Goal: Complete application form: Complete application form

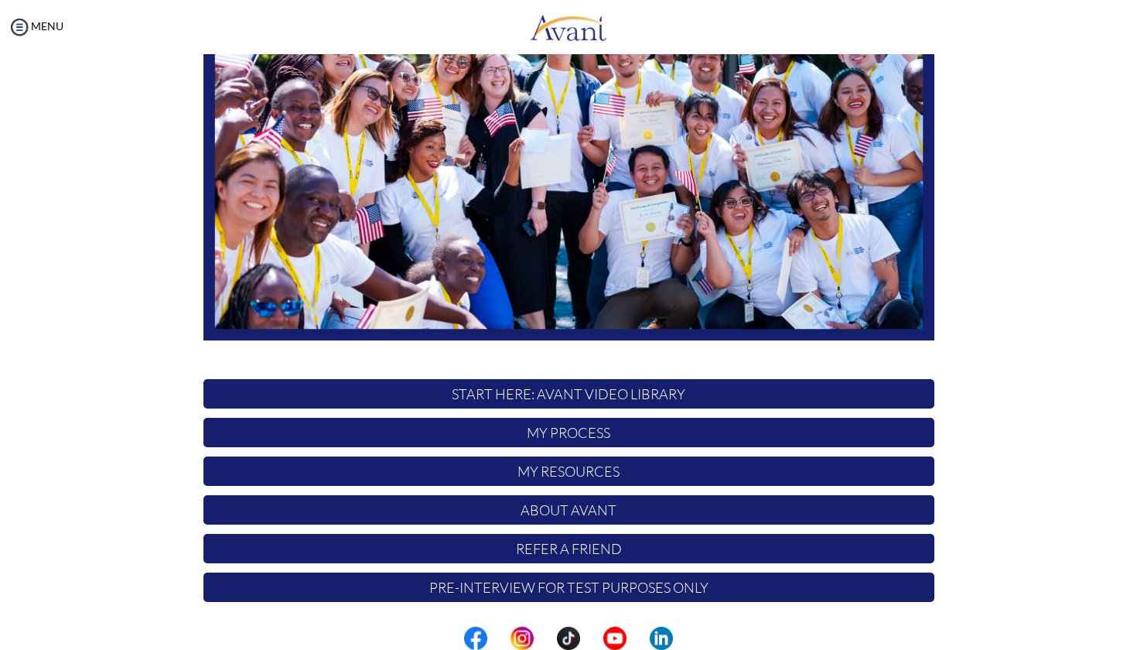
scroll to position [210, 0]
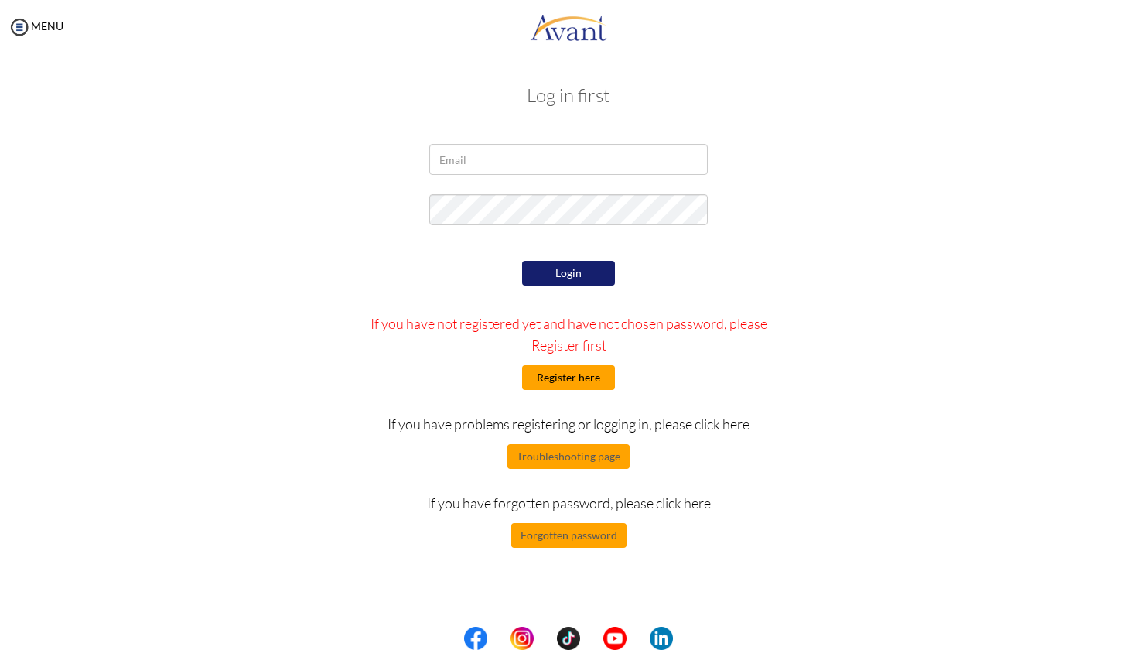
click at [582, 378] on button "Register here" at bounding box center [568, 377] width 93 height 25
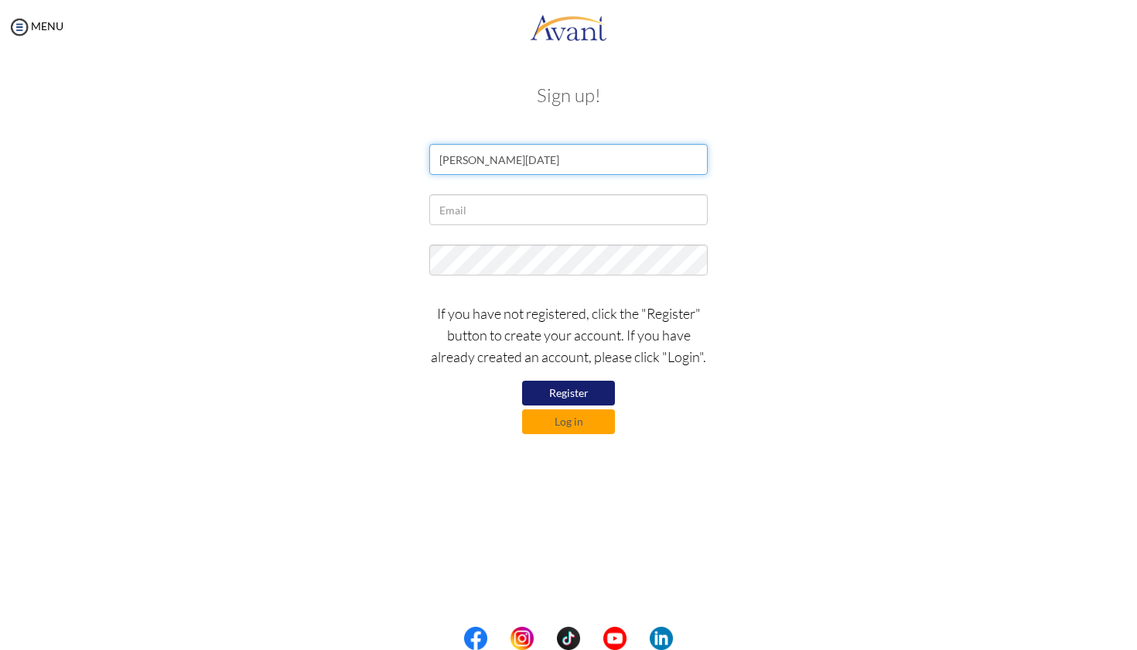
type input "Christopher Toussaint"
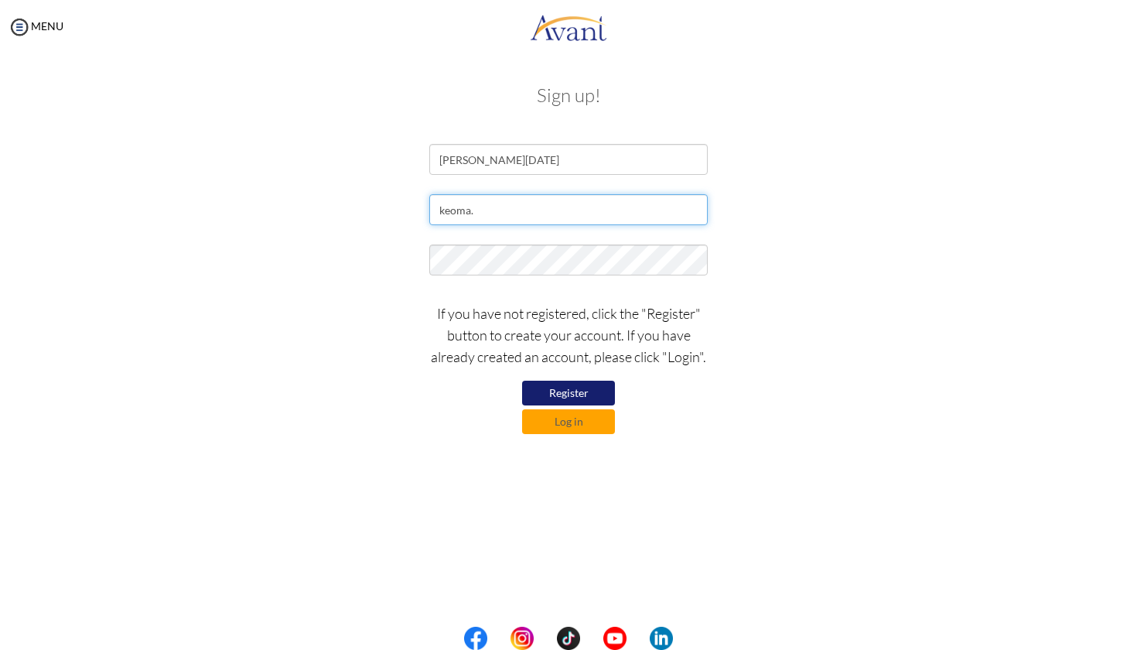
type input "[EMAIL_ADDRESS][DATE][DOMAIN_NAME]"
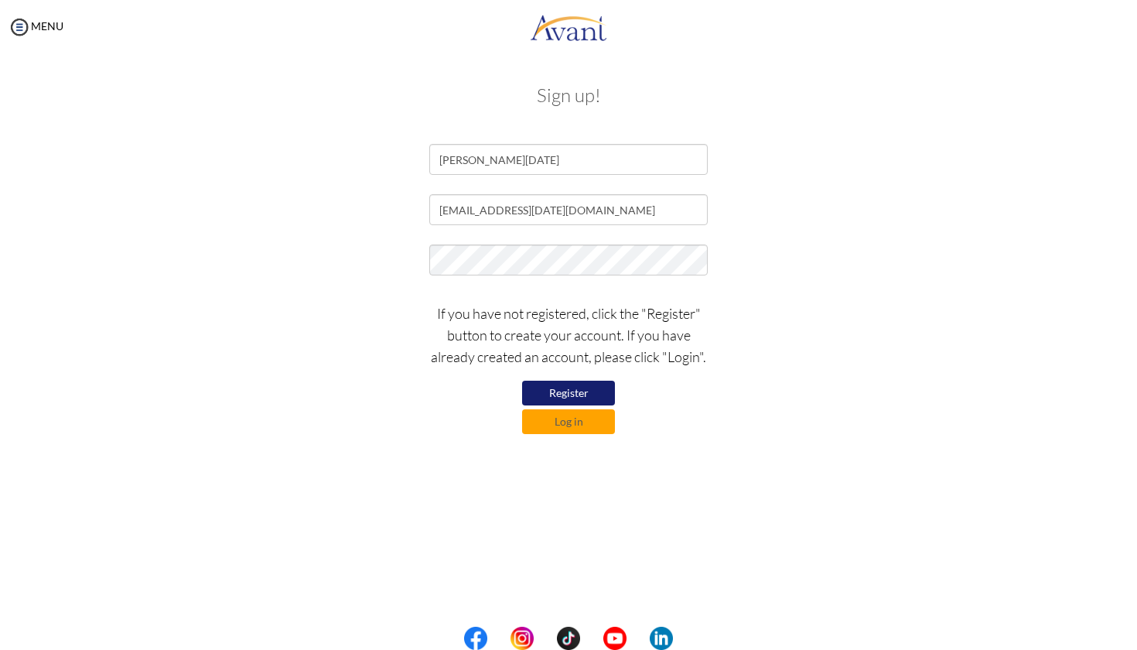
click at [575, 394] on button "Register" at bounding box center [568, 393] width 93 height 25
click at [577, 387] on button "Register" at bounding box center [568, 393] width 93 height 25
click at [568, 423] on button "Log in" at bounding box center [568, 421] width 93 height 25
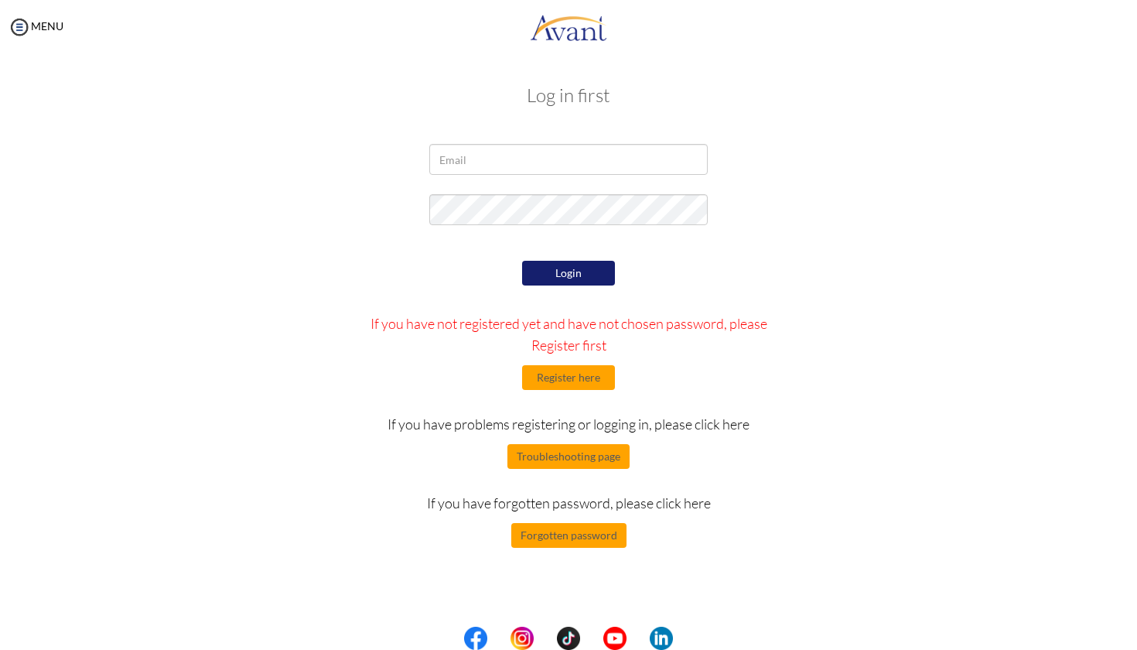
click at [499, 153] on input "email" at bounding box center [568, 159] width 278 height 31
type input "[EMAIL_ADDRESS][DATE][DOMAIN_NAME]"
click at [570, 277] on button "Login" at bounding box center [568, 273] width 93 height 25
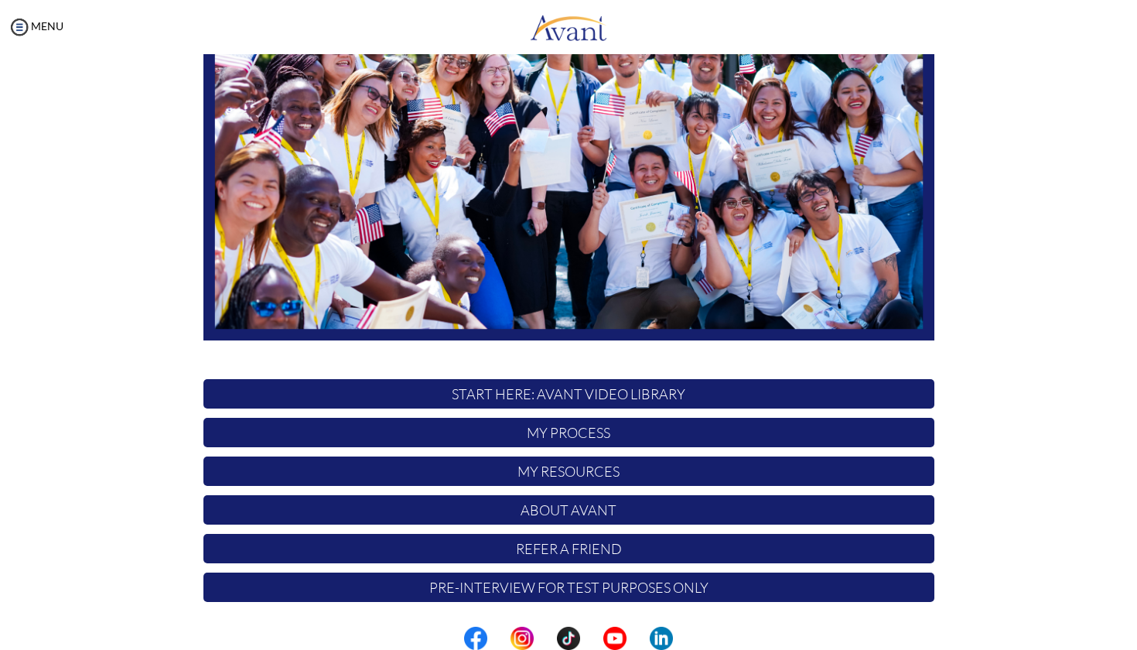
scroll to position [0, 0]
click at [505, 395] on p "START HERE: Avant Video Library" at bounding box center [568, 393] width 731 height 29
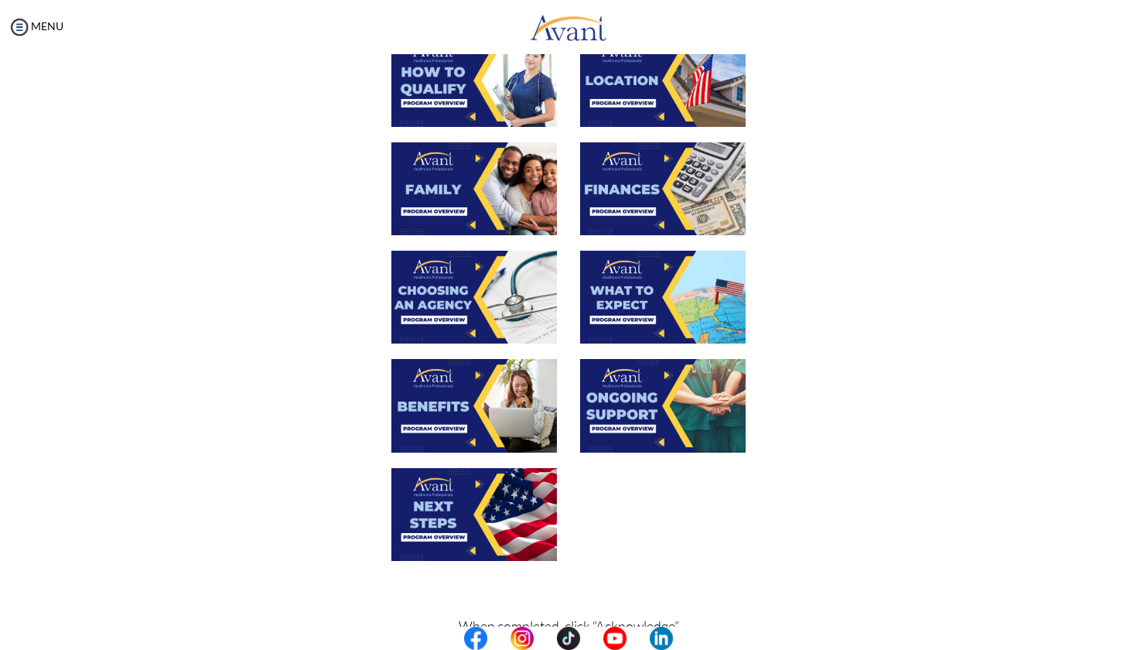
scroll to position [327, 0]
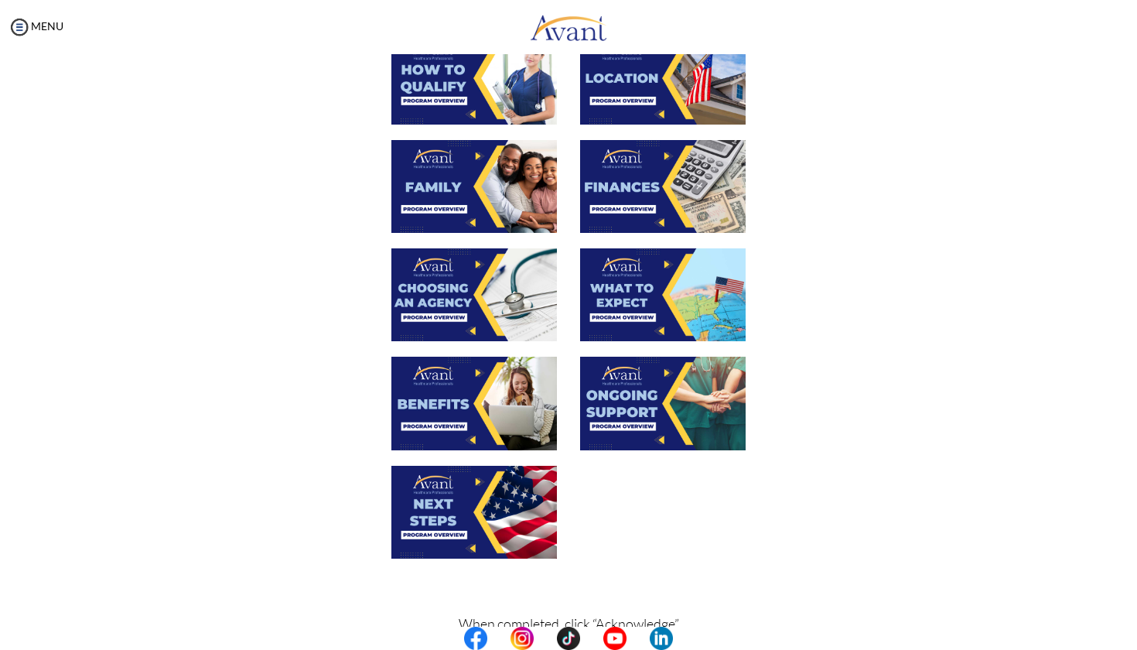
click at [422, 418] on img at bounding box center [474, 403] width 166 height 93
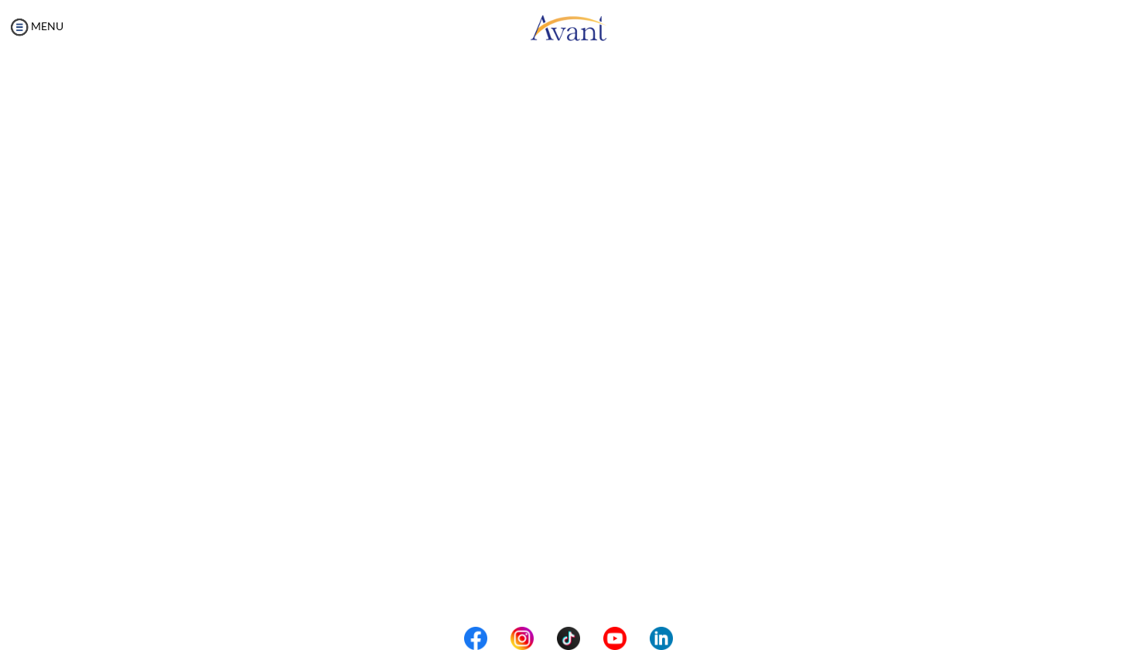
scroll to position [130, 0]
click at [20, 26] on body "Maintenance break. Please come back in 2 hours. MENU My Status What is the next…" at bounding box center [568, 325] width 1137 height 650
click at [44, 24] on link "MENU" at bounding box center [36, 25] width 56 height 13
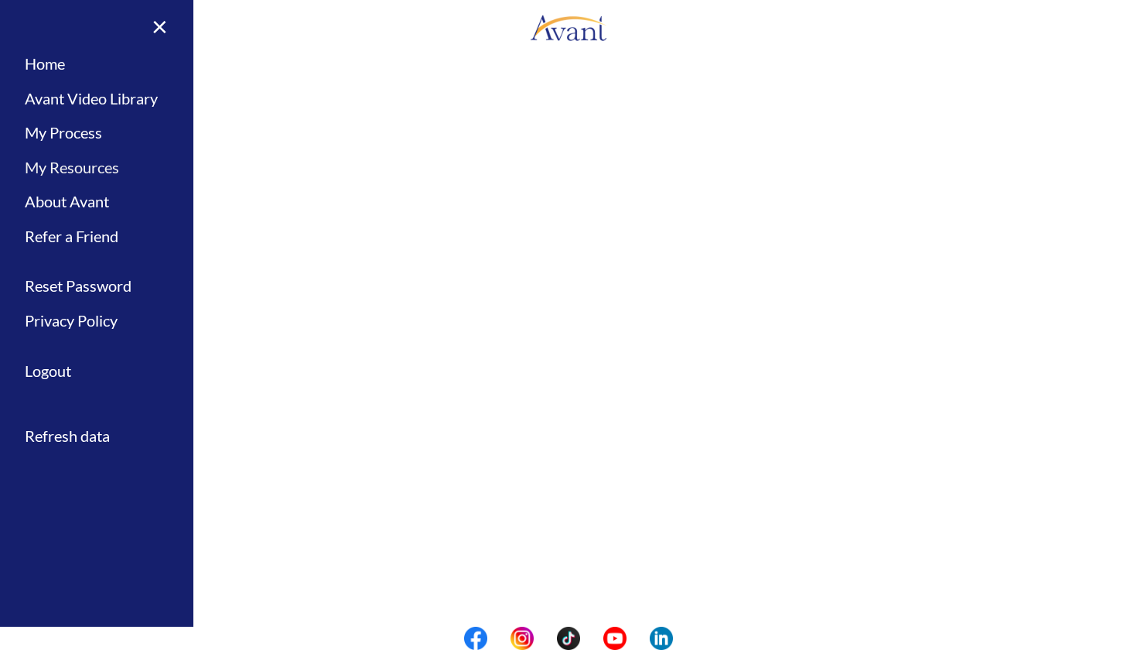
click at [68, 165] on link "My Resources" at bounding box center [96, 167] width 193 height 35
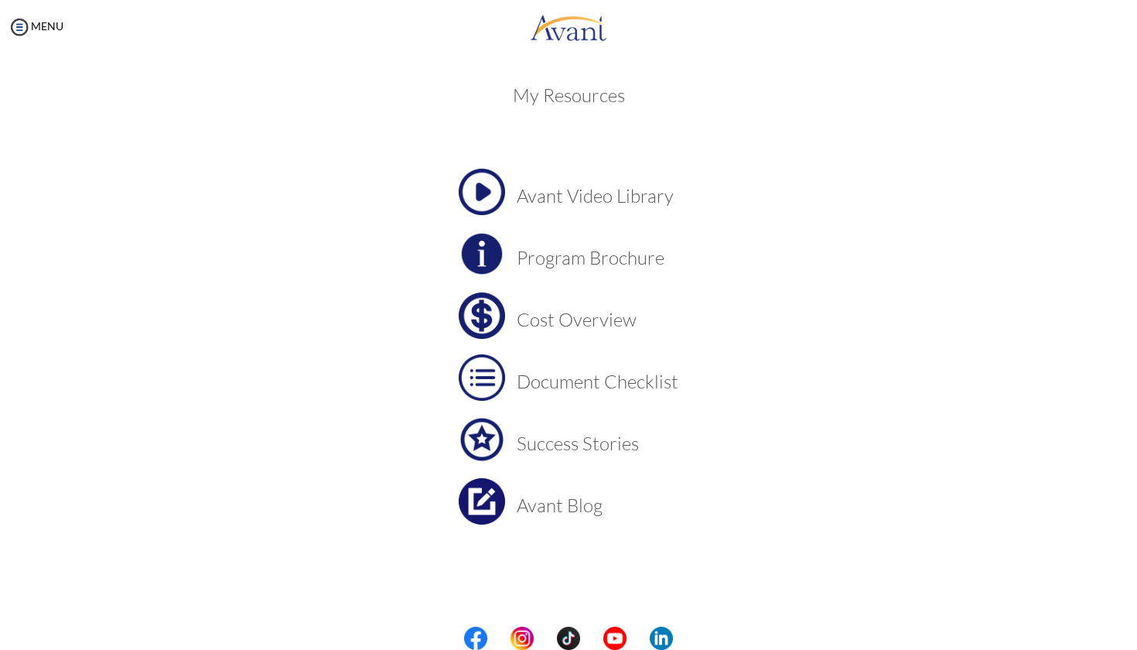
click at [591, 317] on h3 "Cost Overview" at bounding box center [598, 319] width 162 height 20
click at [546, 204] on h3 "Avant Video Library" at bounding box center [598, 196] width 162 height 20
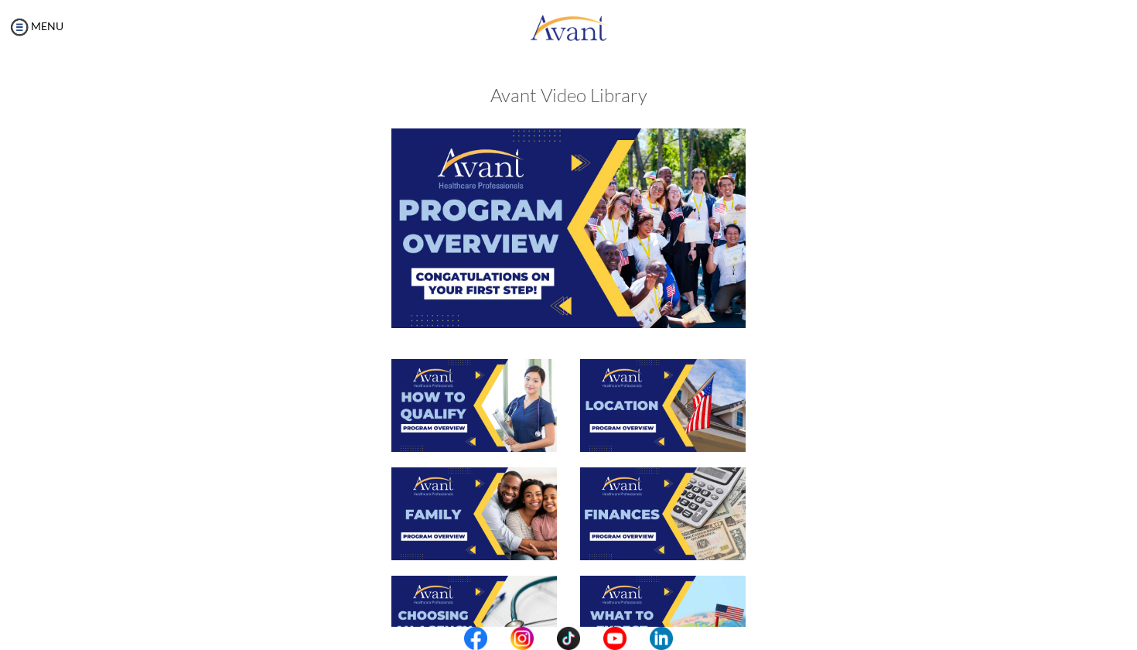
click at [630, 508] on img at bounding box center [663, 513] width 166 height 93
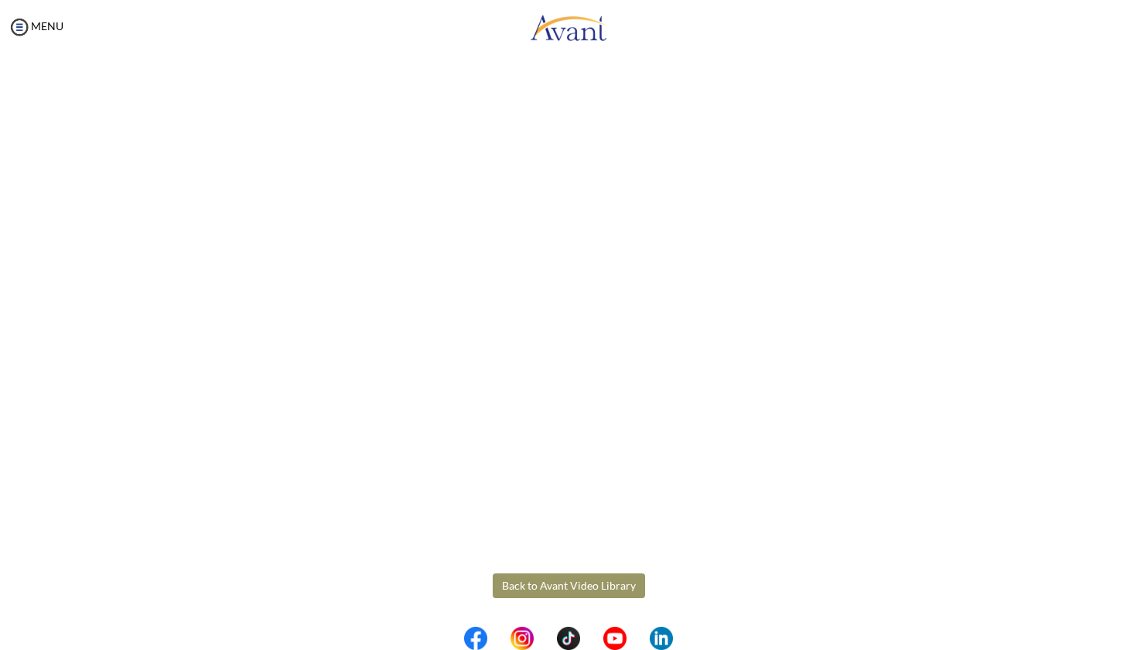
scroll to position [111, 0]
click at [572, 589] on body "Maintenance break. Please come back in 2 hours. MENU My Status What is the next…" at bounding box center [568, 325] width 1137 height 650
click at [568, 580] on button "Back to Avant Video Library" at bounding box center [569, 586] width 152 height 25
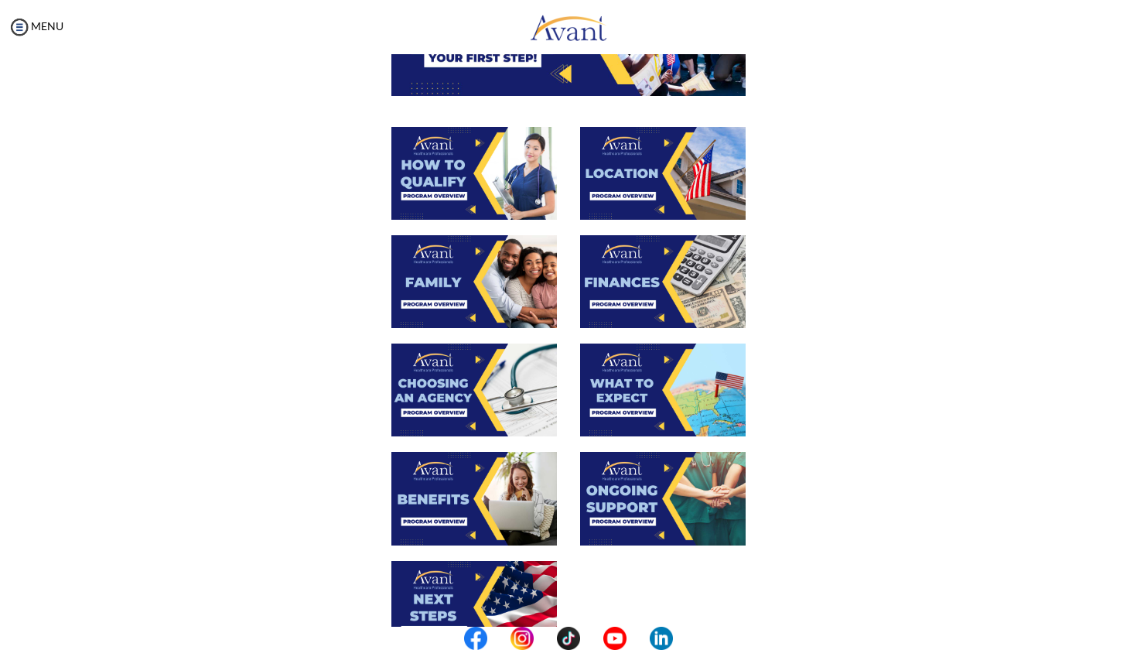
scroll to position [218, 0]
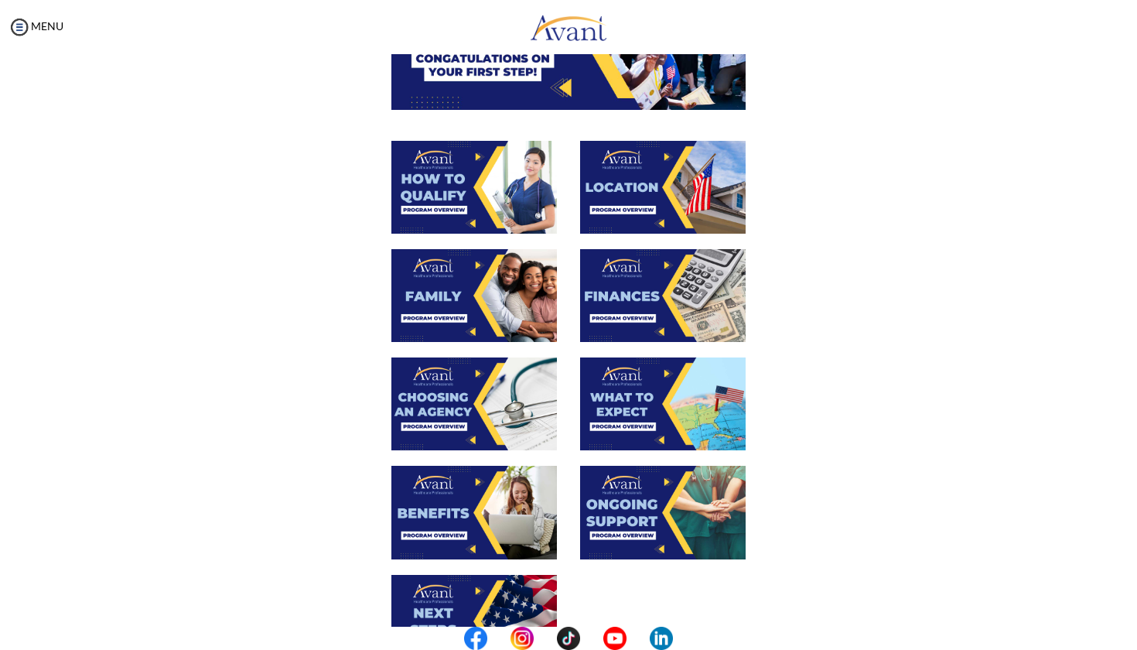
click at [639, 186] on img at bounding box center [663, 187] width 166 height 93
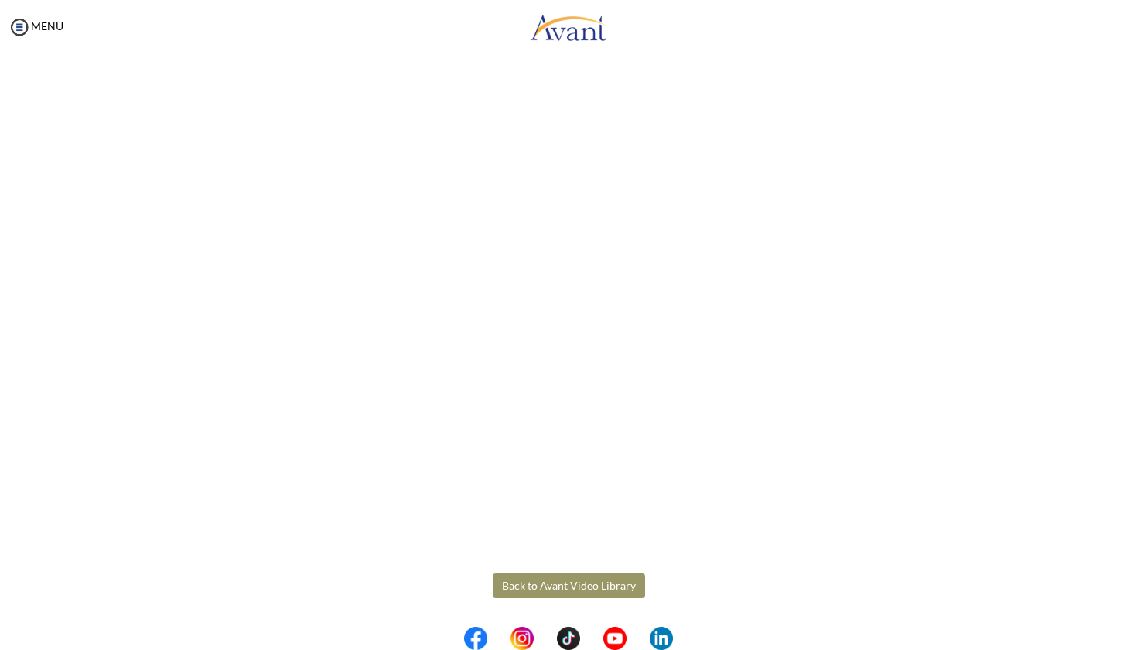
scroll to position [111, 0]
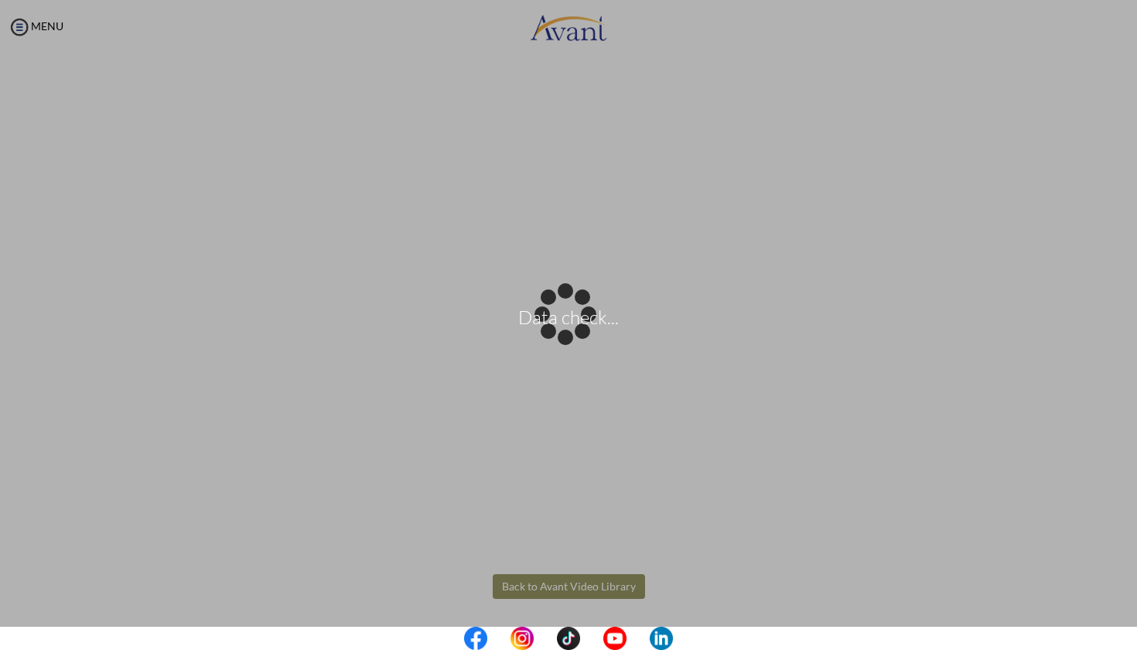
click at [523, 585] on body "Data check... Maintenance break. Please come back in 2 hours. MENU My Status Wh…" at bounding box center [568, 325] width 1137 height 650
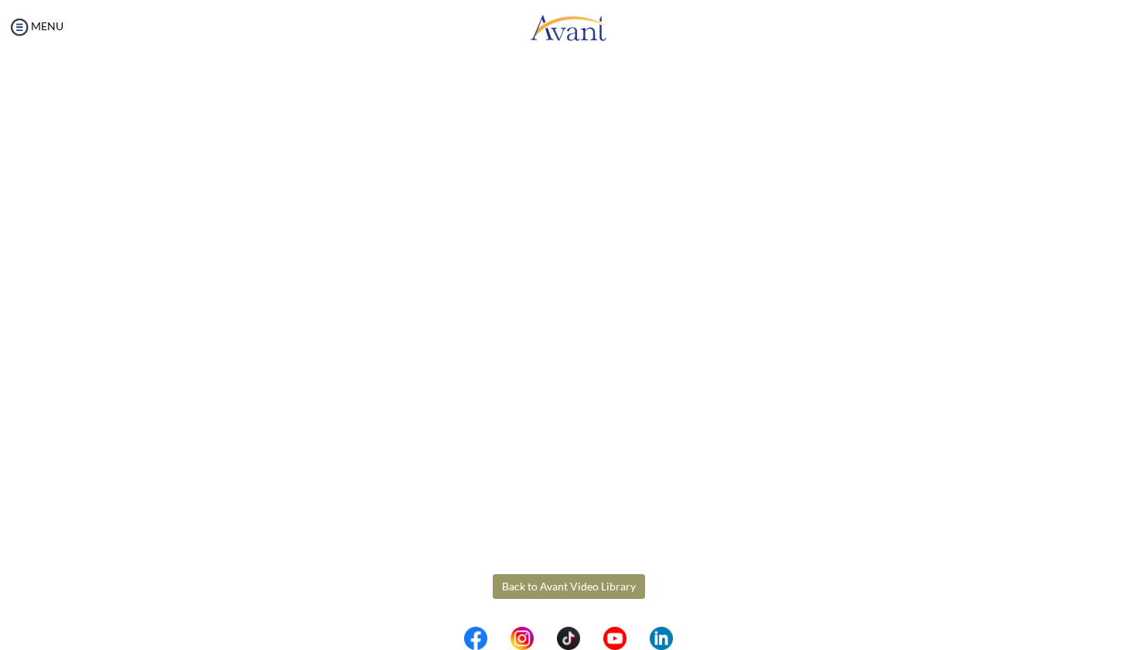
click at [543, 583] on button "Back to Avant Video Library" at bounding box center [569, 586] width 152 height 25
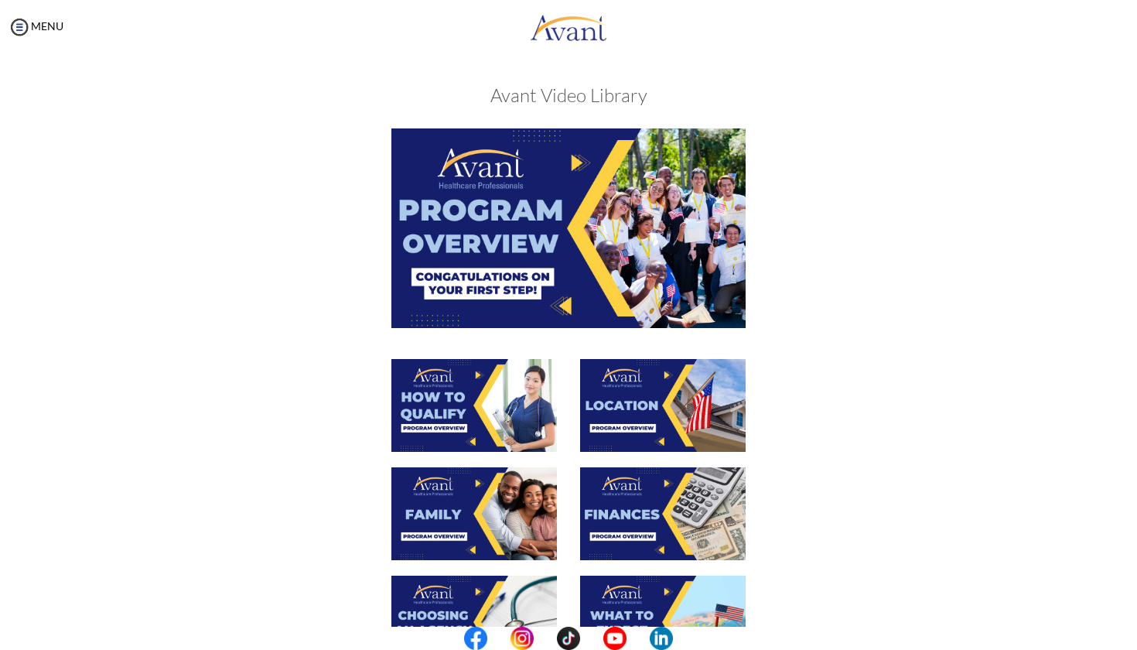
click at [451, 411] on img at bounding box center [474, 405] width 166 height 93
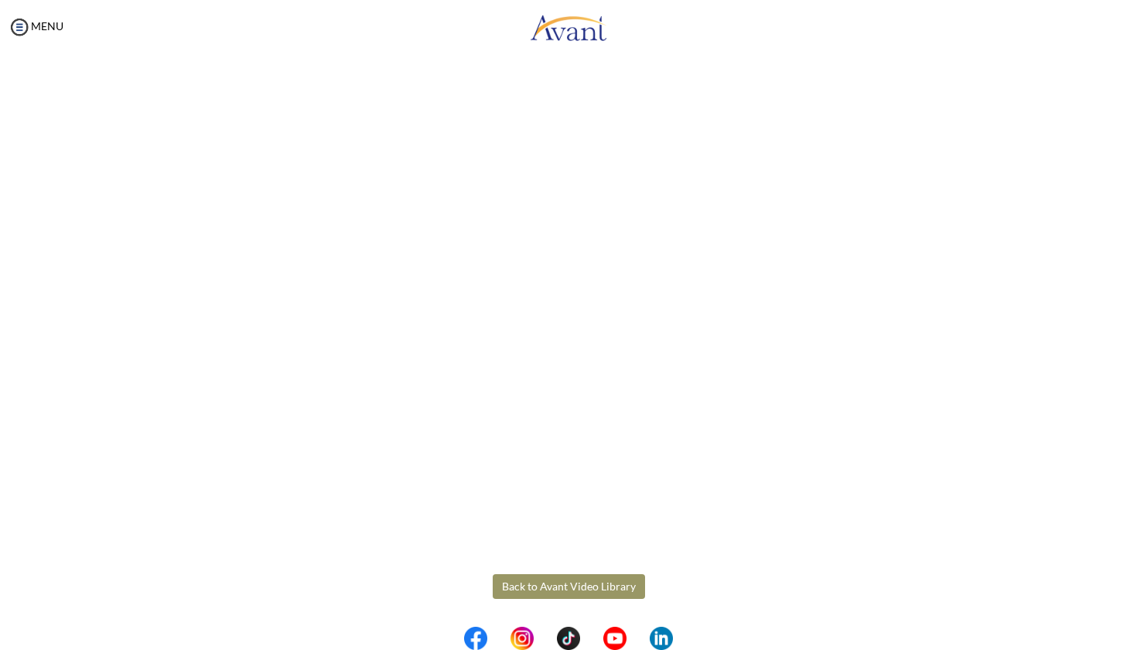
scroll to position [0, 0]
click at [556, 584] on body "Maintenance break. Please come back in 2 hours. MENU My Status What is the next…" at bounding box center [568, 325] width 1137 height 650
click at [556, 584] on button "Back to Avant Video Library" at bounding box center [569, 586] width 152 height 25
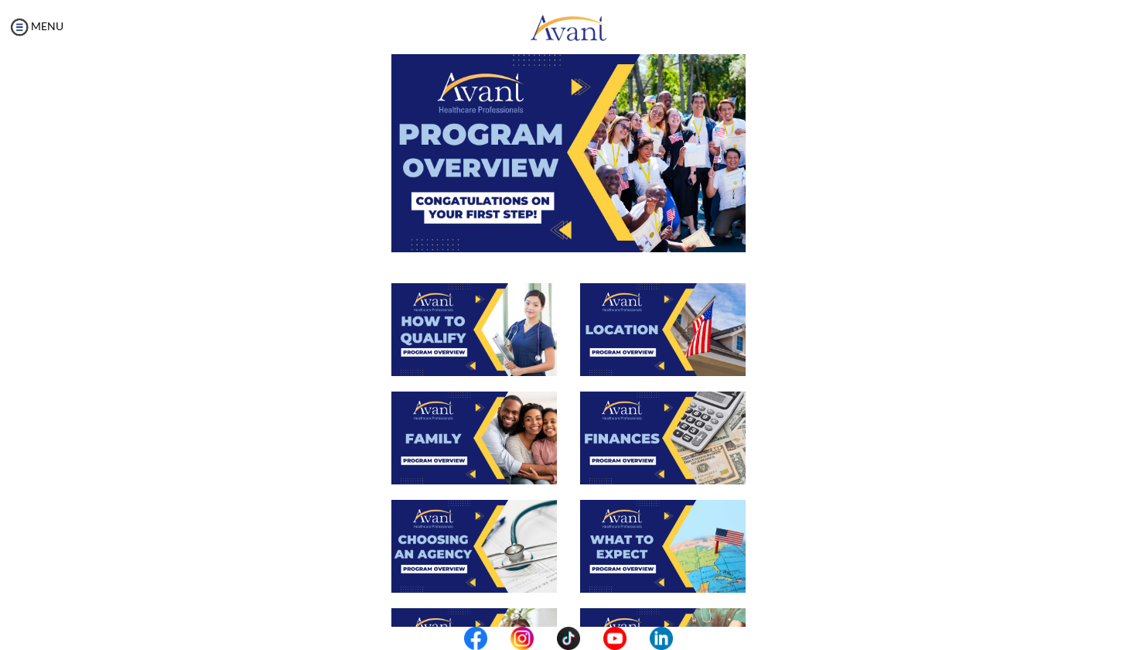
scroll to position [99, 0]
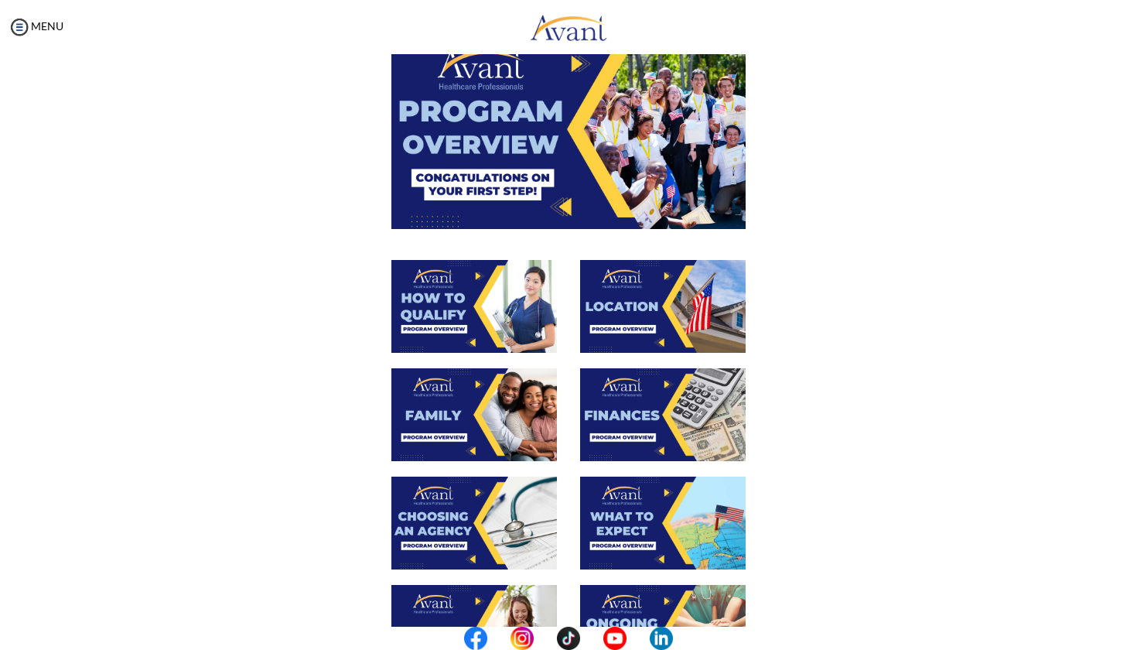
click at [492, 414] on img at bounding box center [474, 414] width 166 height 93
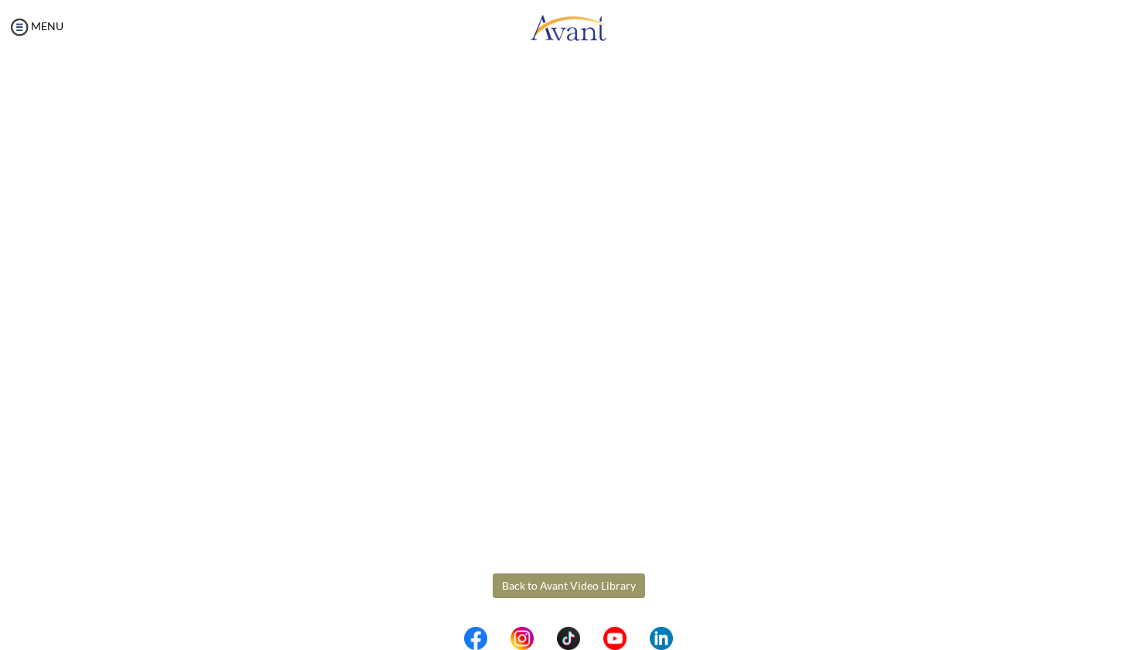
scroll to position [276, 0]
click at [556, 580] on body "Maintenance break. Please come back in 2 hours. MENU My Status What is the next…" at bounding box center [568, 325] width 1137 height 650
click at [562, 582] on button "Back to Avant Video Library" at bounding box center [569, 585] width 152 height 25
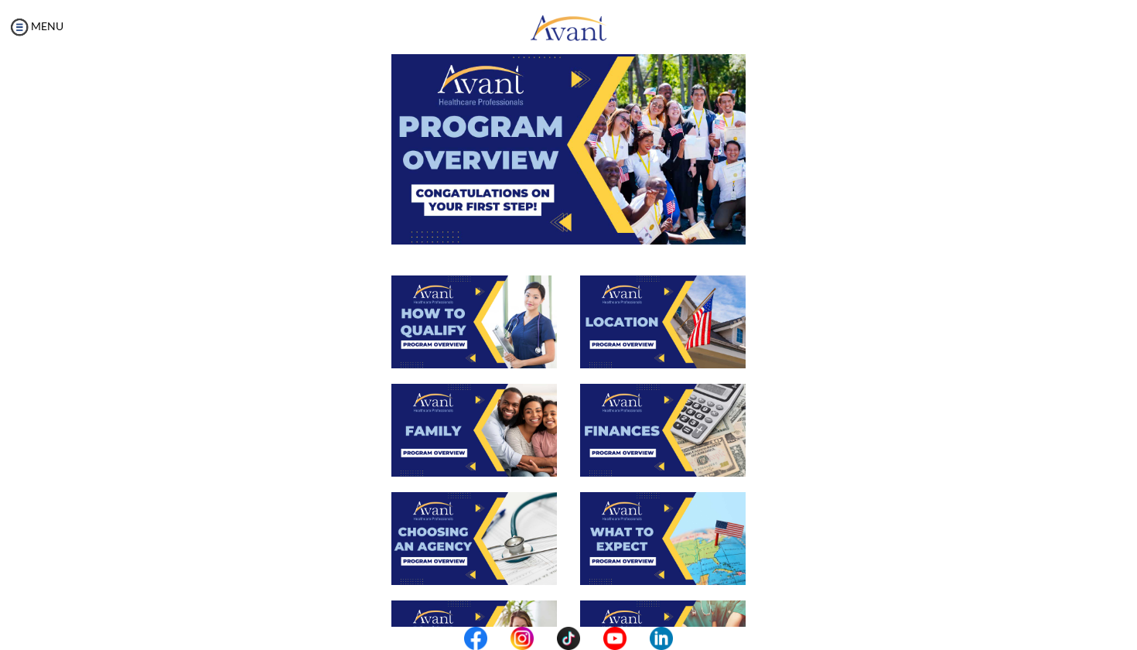
scroll to position [104, 0]
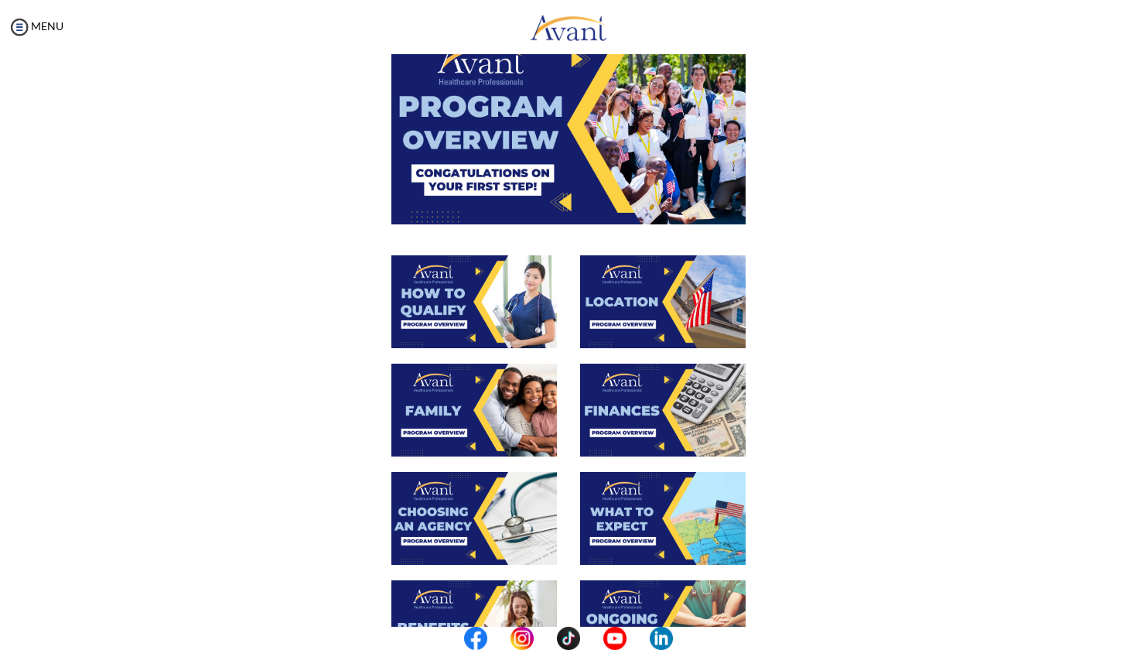
click at [456, 517] on img at bounding box center [474, 518] width 166 height 93
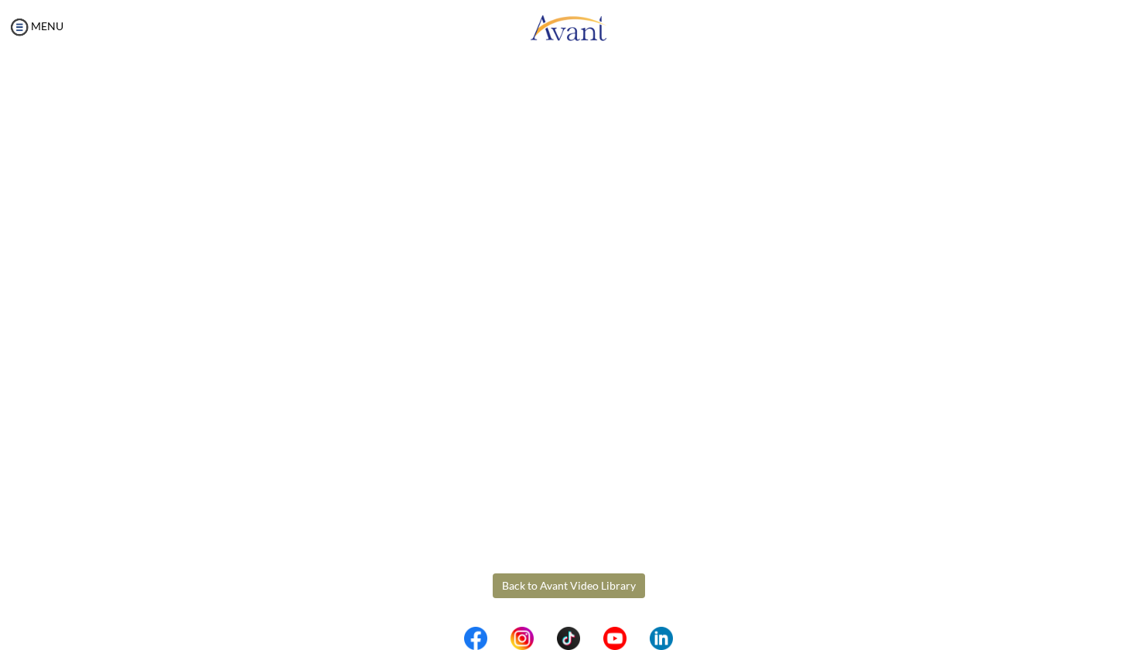
scroll to position [276, 0]
click at [557, 589] on body "Maintenance break. Please come back in 2 hours. MENU My Status What is the next…" at bounding box center [568, 325] width 1137 height 650
click at [557, 583] on button "Back to Avant Video Library" at bounding box center [569, 585] width 152 height 25
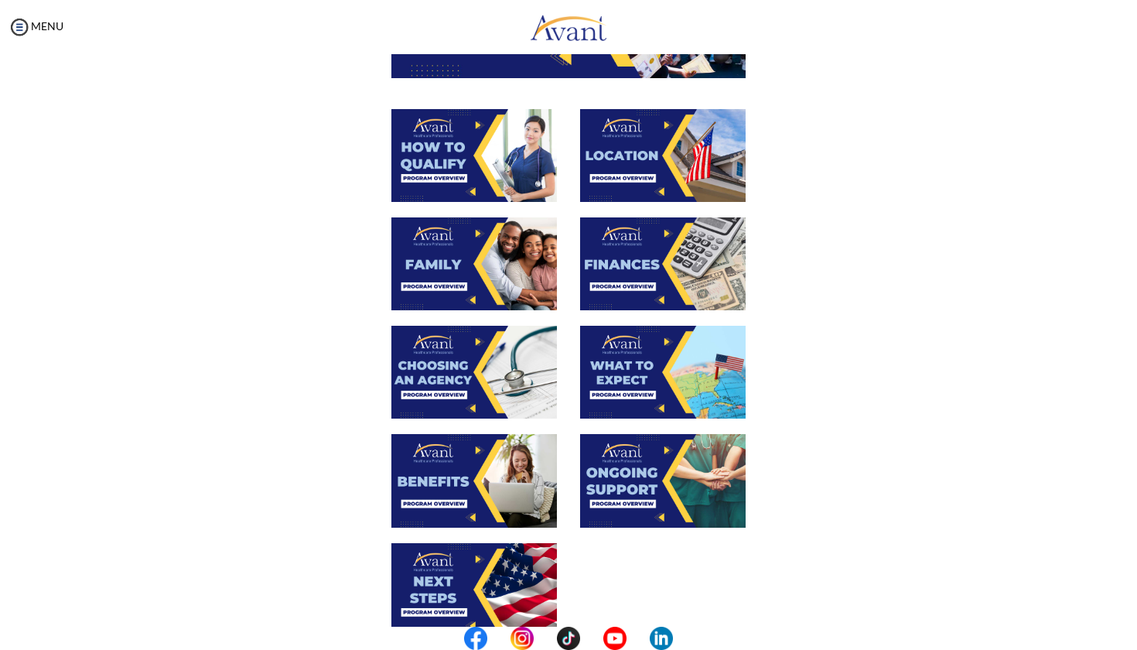
scroll to position [238, 0]
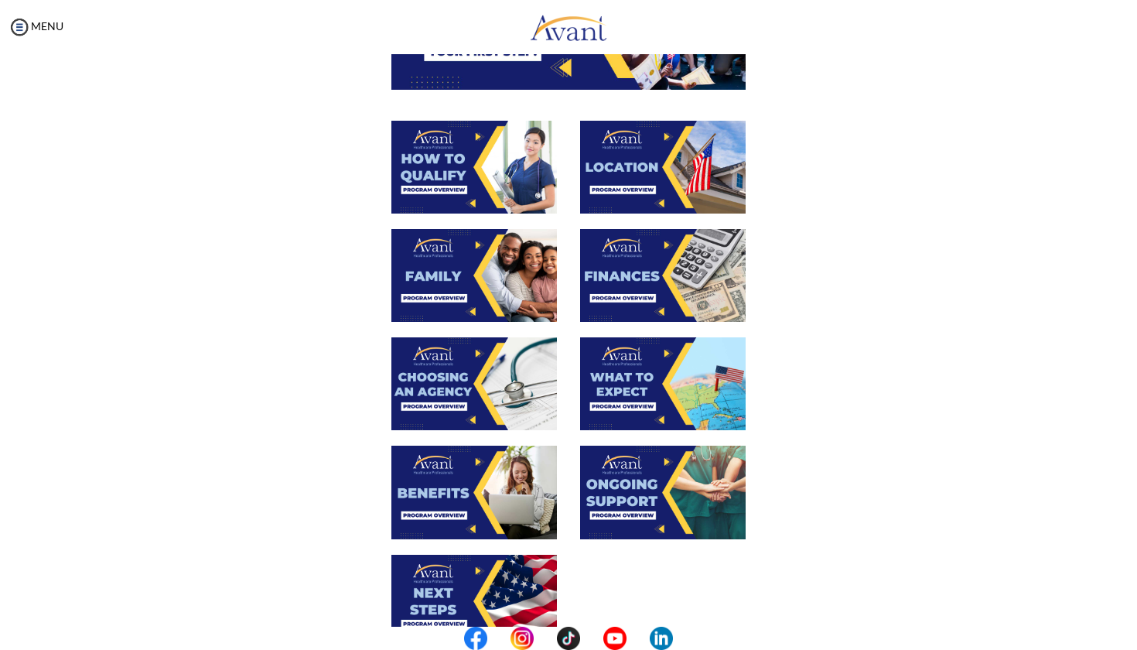
click at [618, 499] on img at bounding box center [663, 491] width 166 height 93
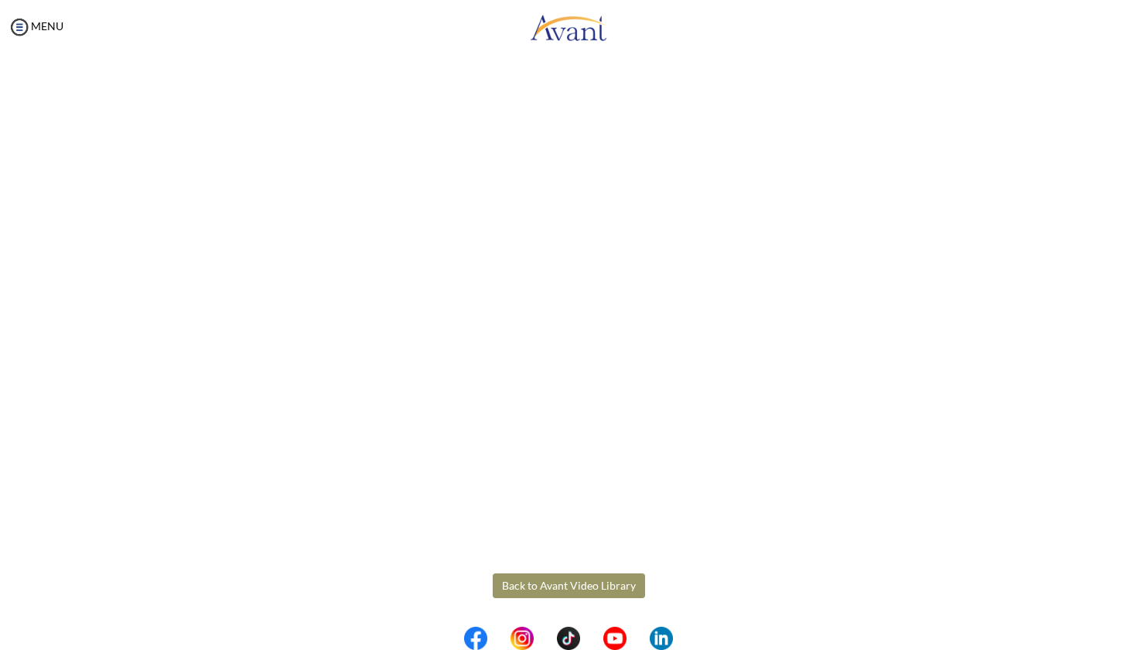
scroll to position [276, 0]
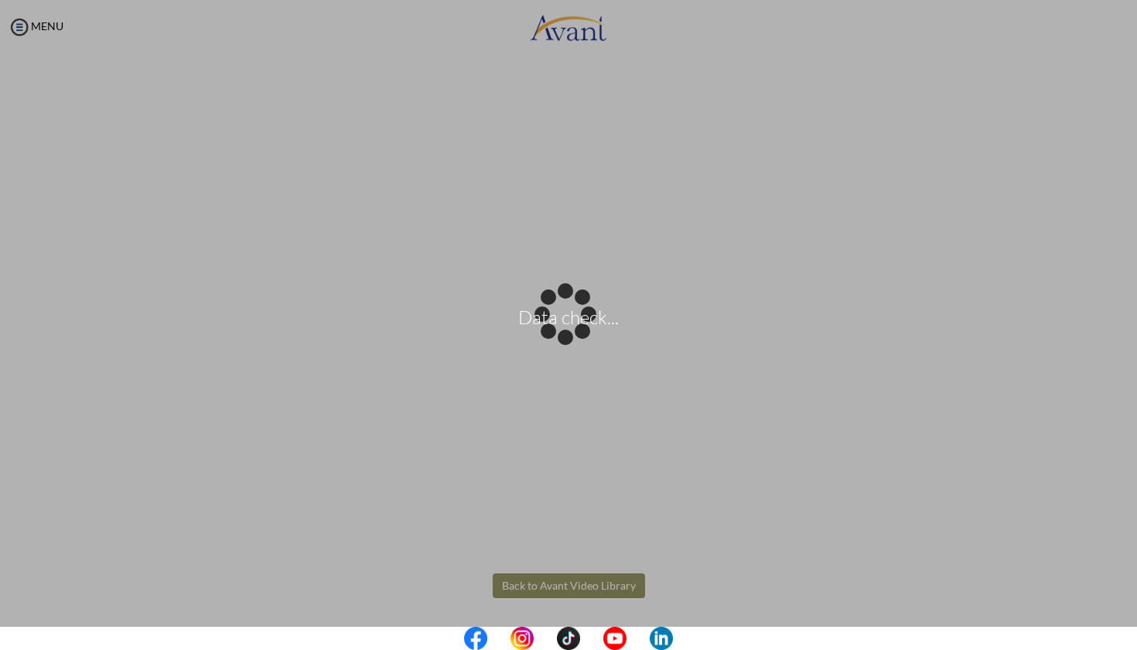
click at [546, 582] on body "Data check... Maintenance break. Please come back in 2 hours. MENU My Status Wh…" at bounding box center [568, 325] width 1137 height 650
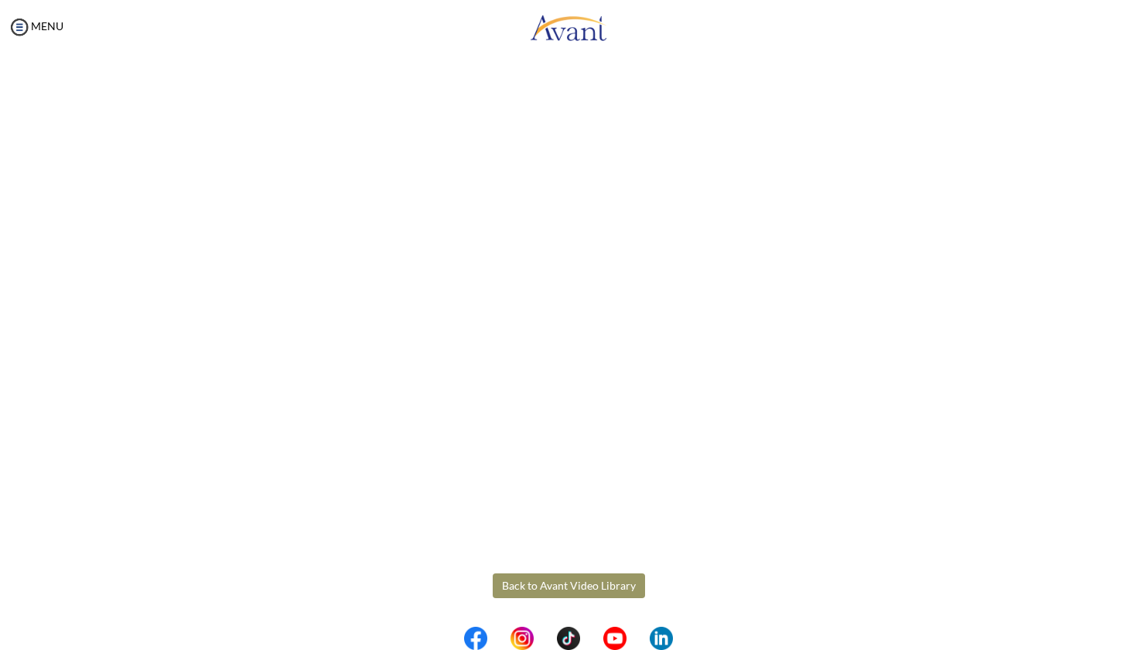
click at [546, 582] on button "Back to Avant Video Library" at bounding box center [569, 585] width 152 height 25
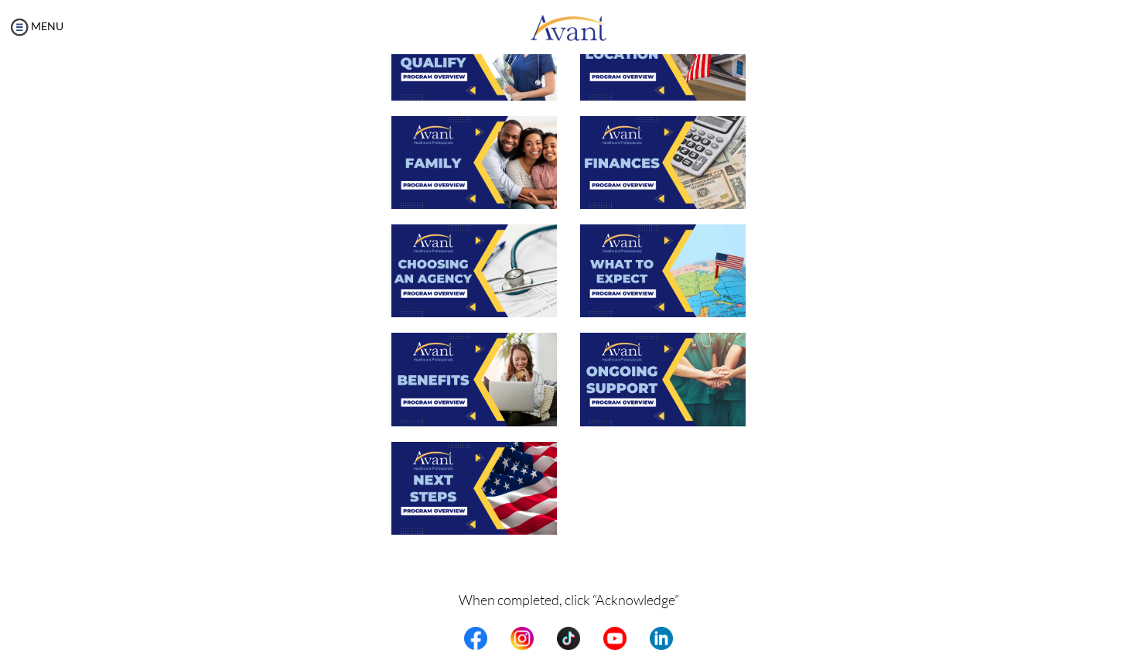
scroll to position [352, 0]
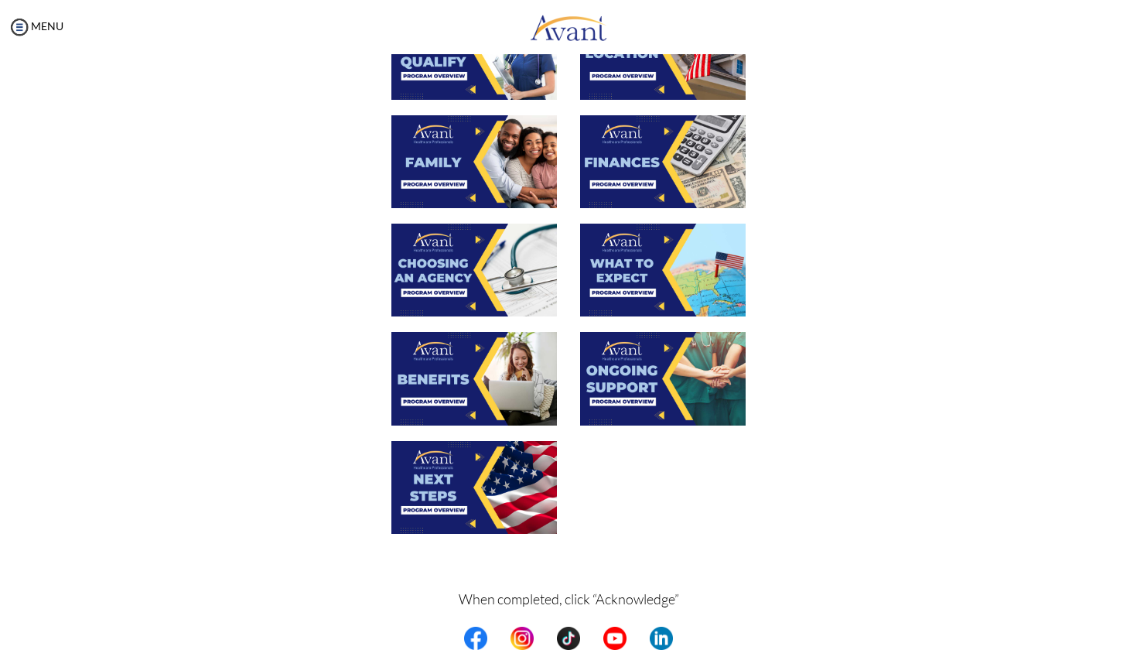
click at [477, 508] on img at bounding box center [474, 487] width 166 height 93
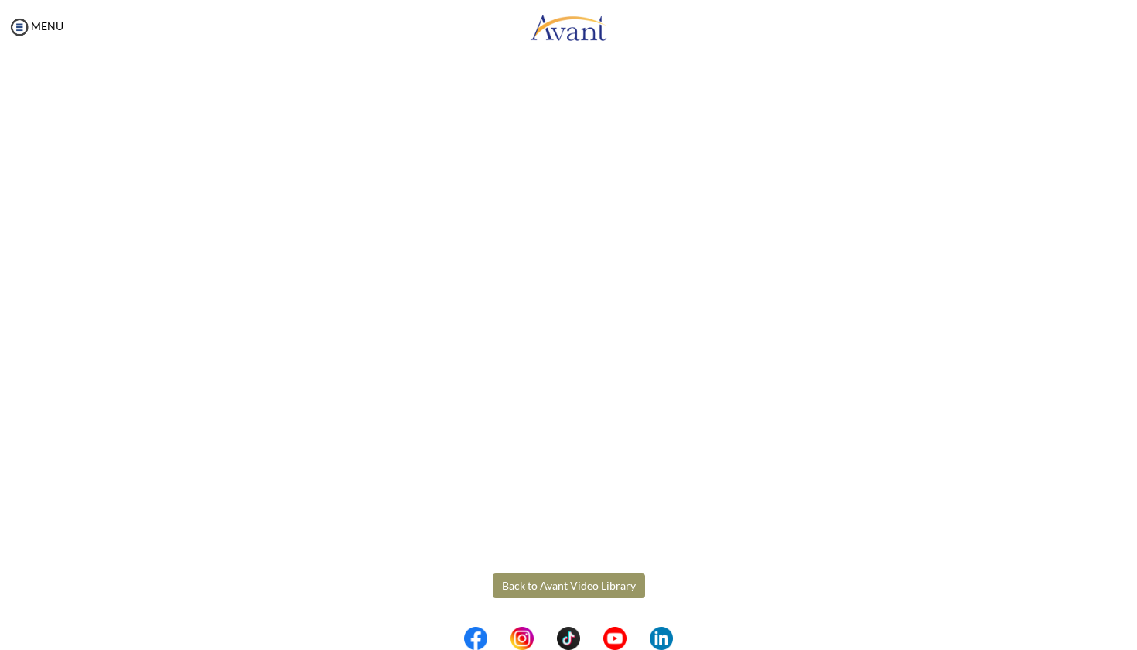
scroll to position [276, 0]
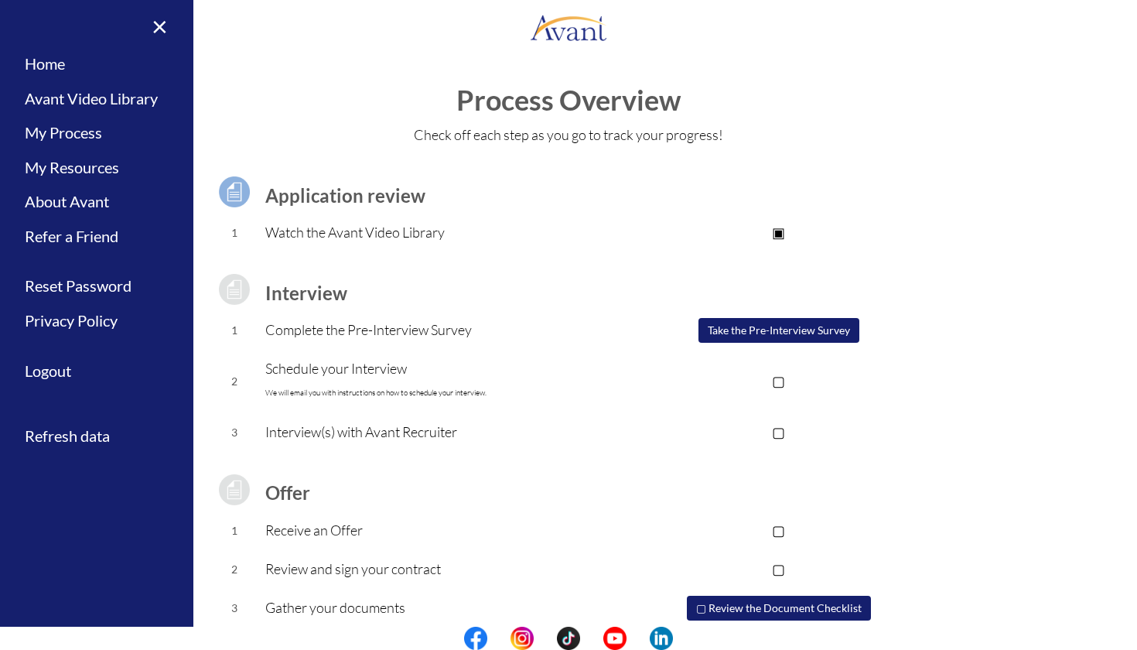
scroll to position [53, 0]
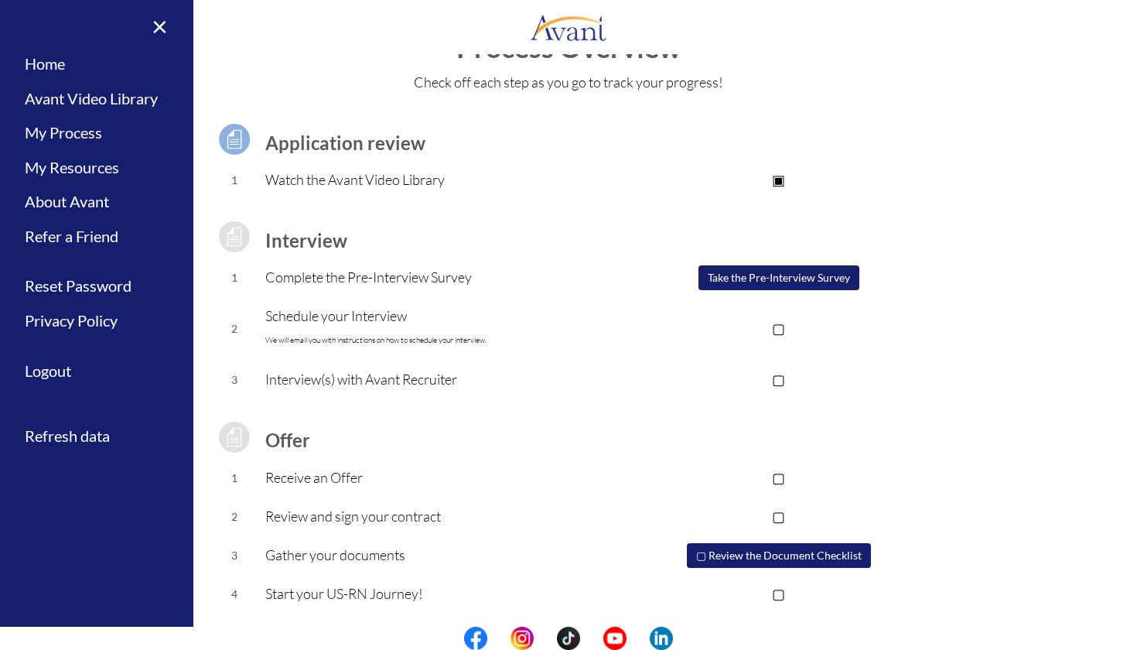
click at [756, 281] on button "Take the Pre-Interview Survey" at bounding box center [778, 277] width 161 height 25
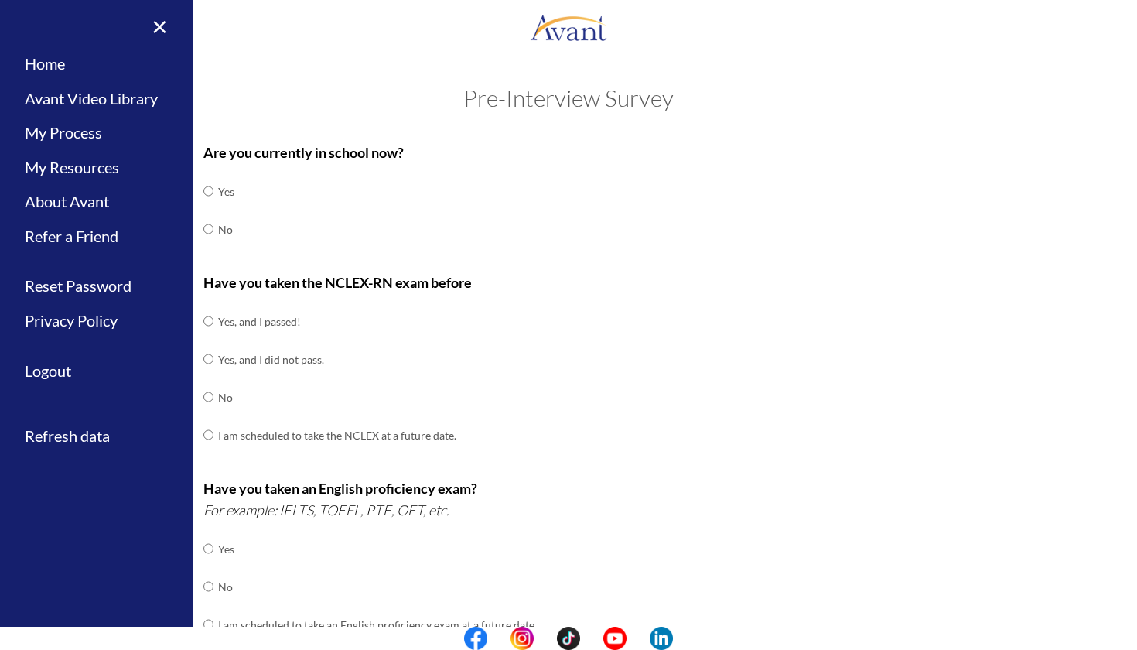
click at [206, 227] on input "radio" at bounding box center [208, 228] width 10 height 31
radio input "true"
click at [209, 388] on input "radio" at bounding box center [208, 396] width 10 height 31
radio input "true"
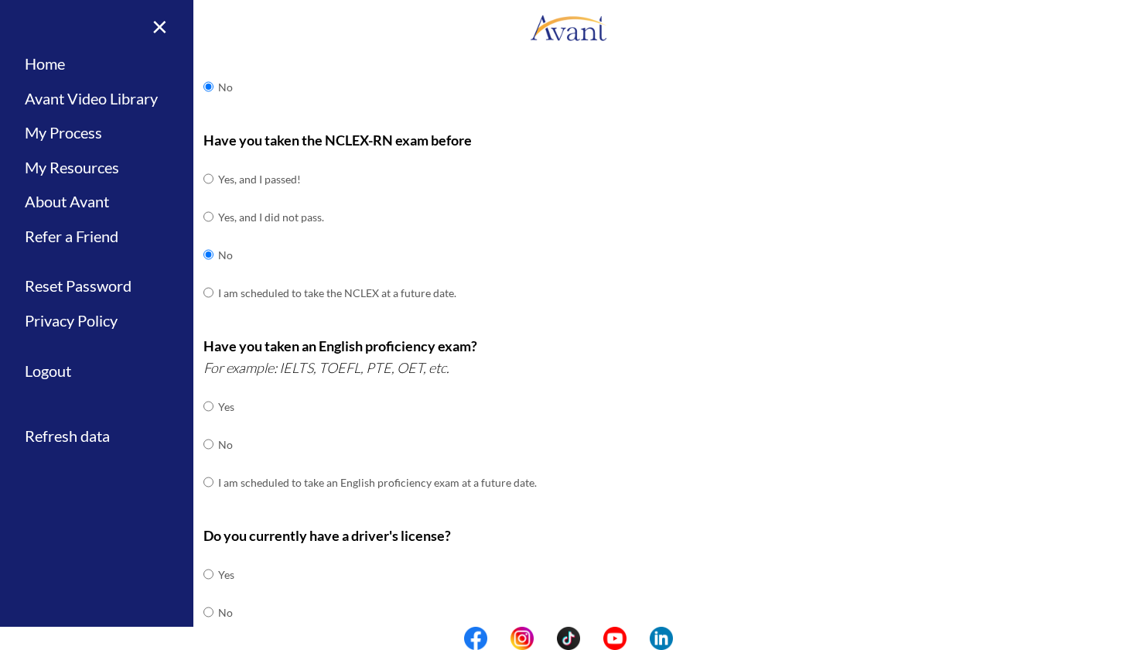
scroll to position [143, 0]
click at [205, 431] on input "radio" at bounding box center [208, 443] width 10 height 31
radio input "true"
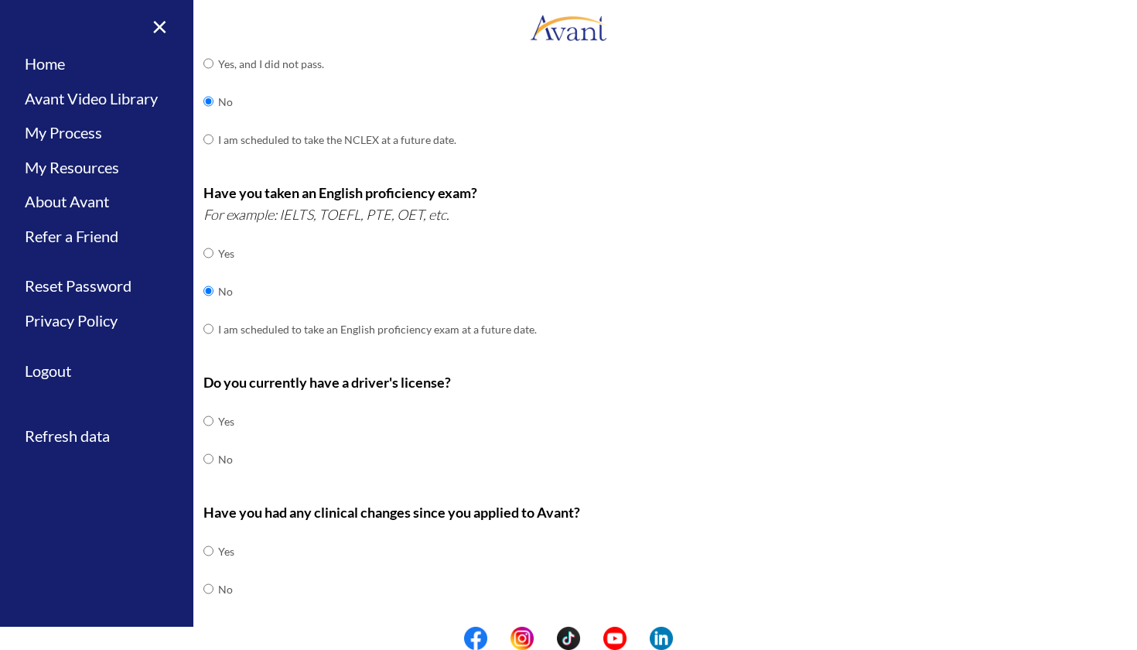
scroll to position [297, 0]
click at [204, 405] on input "radio" at bounding box center [208, 419] width 10 height 31
radio input "true"
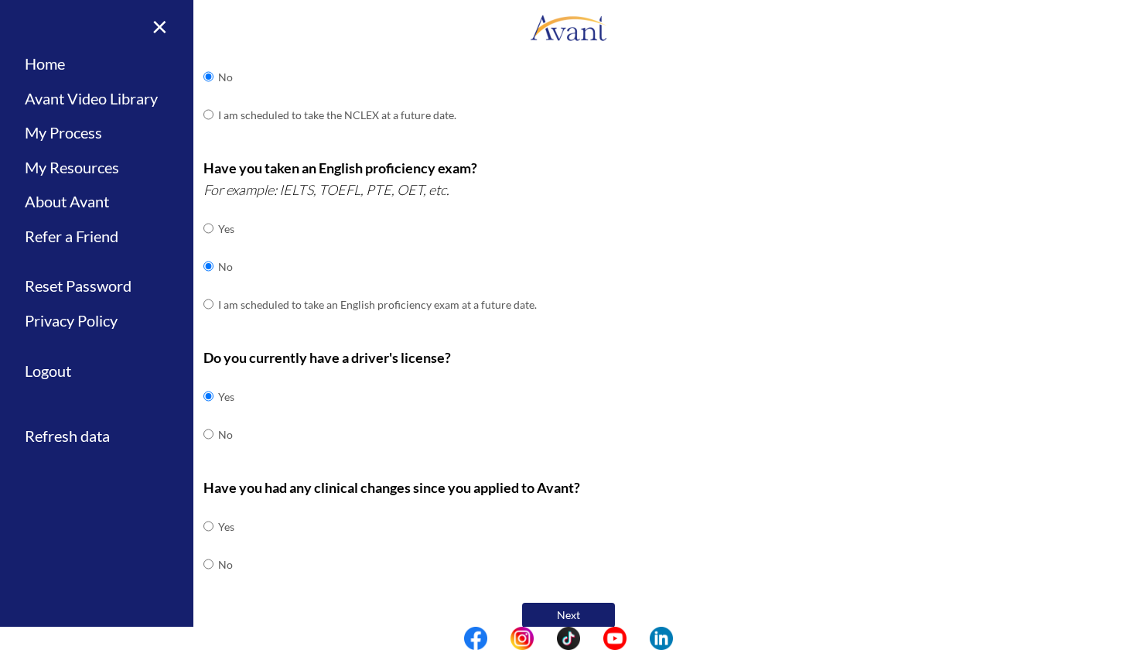
scroll to position [320, 0]
click at [205, 548] on input "radio" at bounding box center [208, 563] width 10 height 31
radio input "true"
click at [583, 602] on button "Next" at bounding box center [568, 614] width 93 height 25
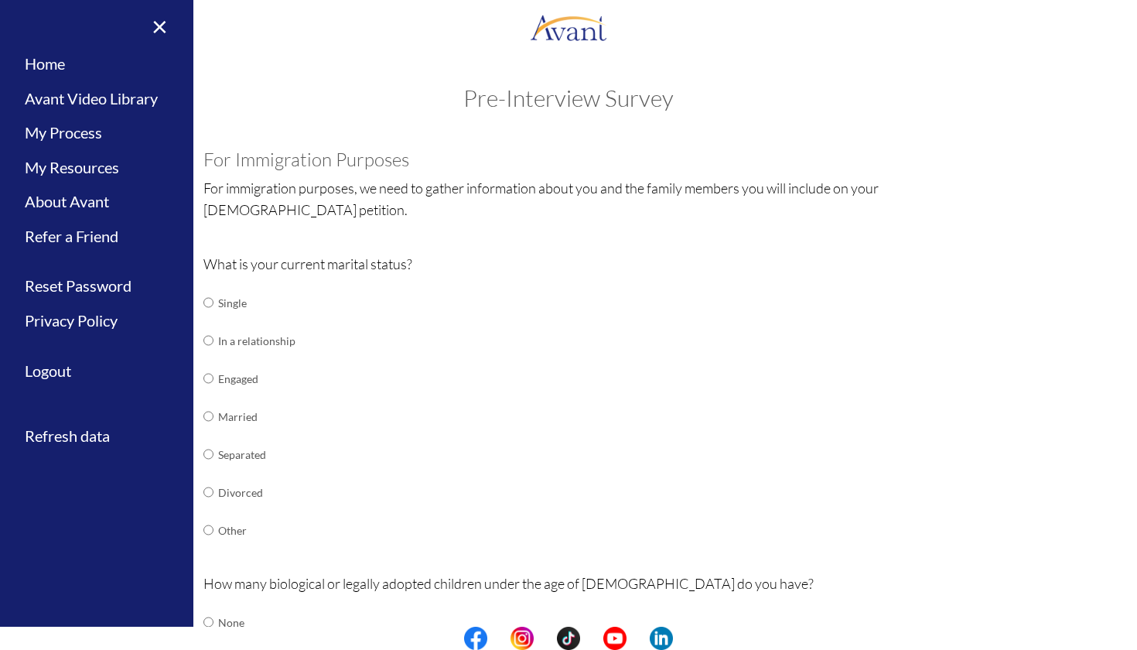
click at [210, 408] on input "radio" at bounding box center [208, 416] width 10 height 31
radio input "true"
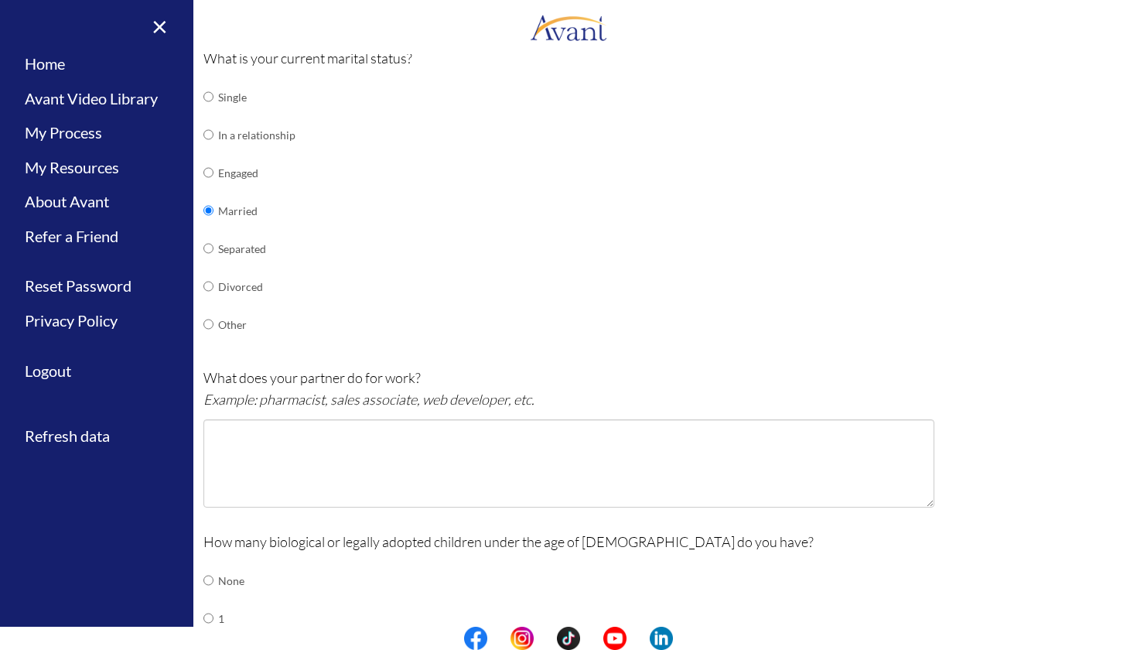
scroll to position [210, 0]
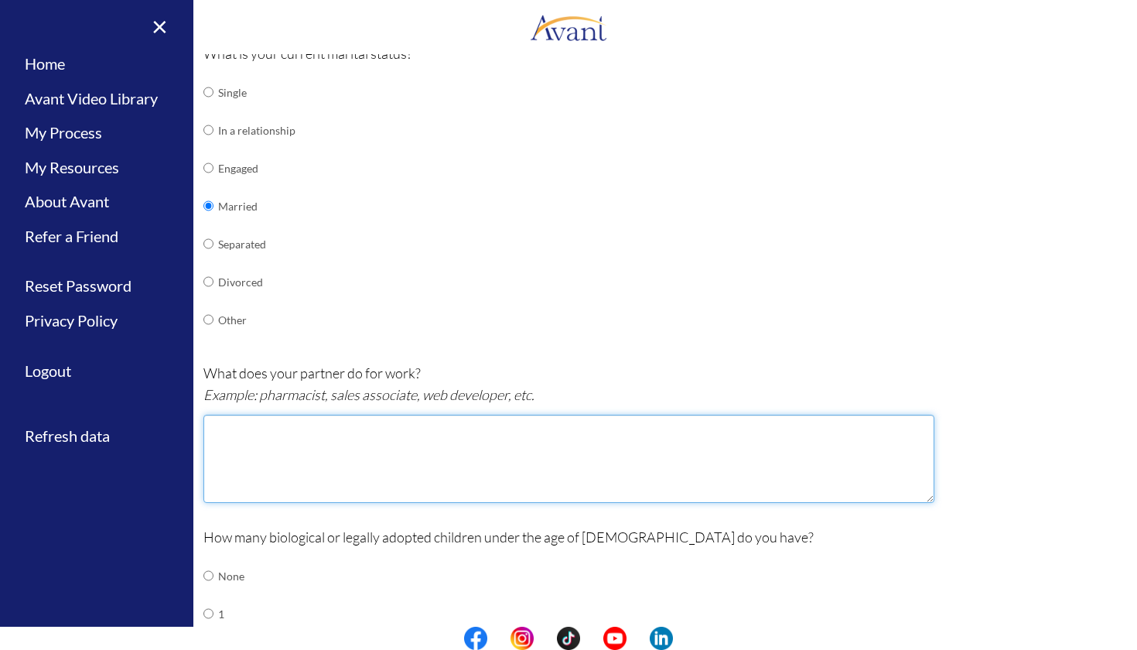
click at [289, 431] on textarea at bounding box center [568, 459] width 731 height 88
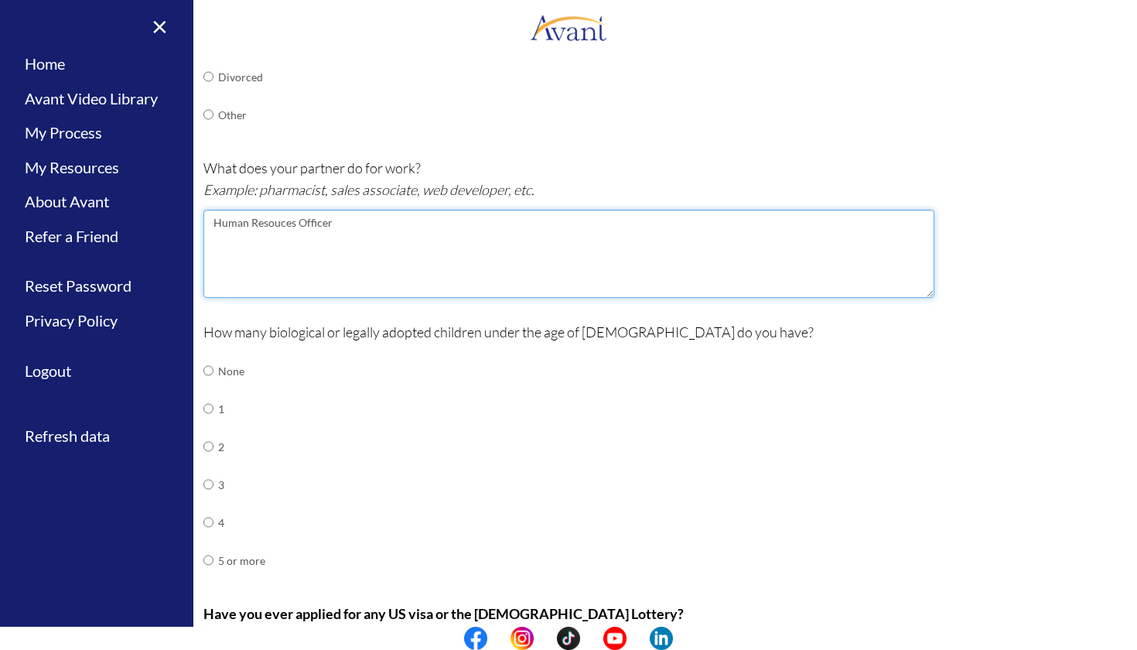
scroll to position [440, 0]
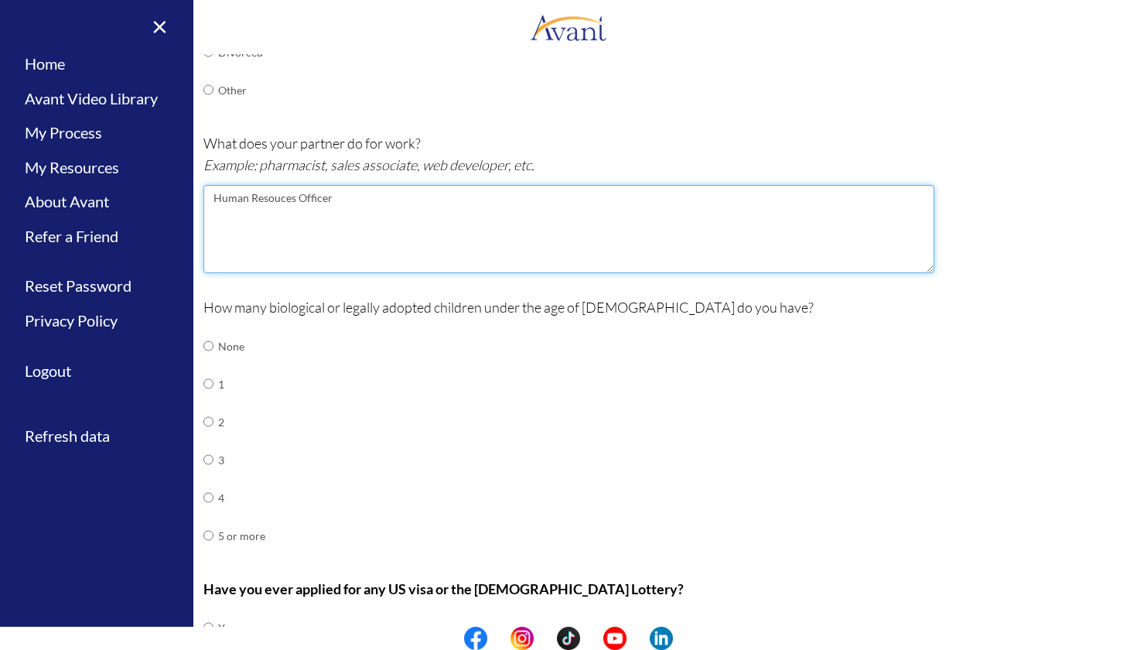
type textarea "Human Resouces Officer"
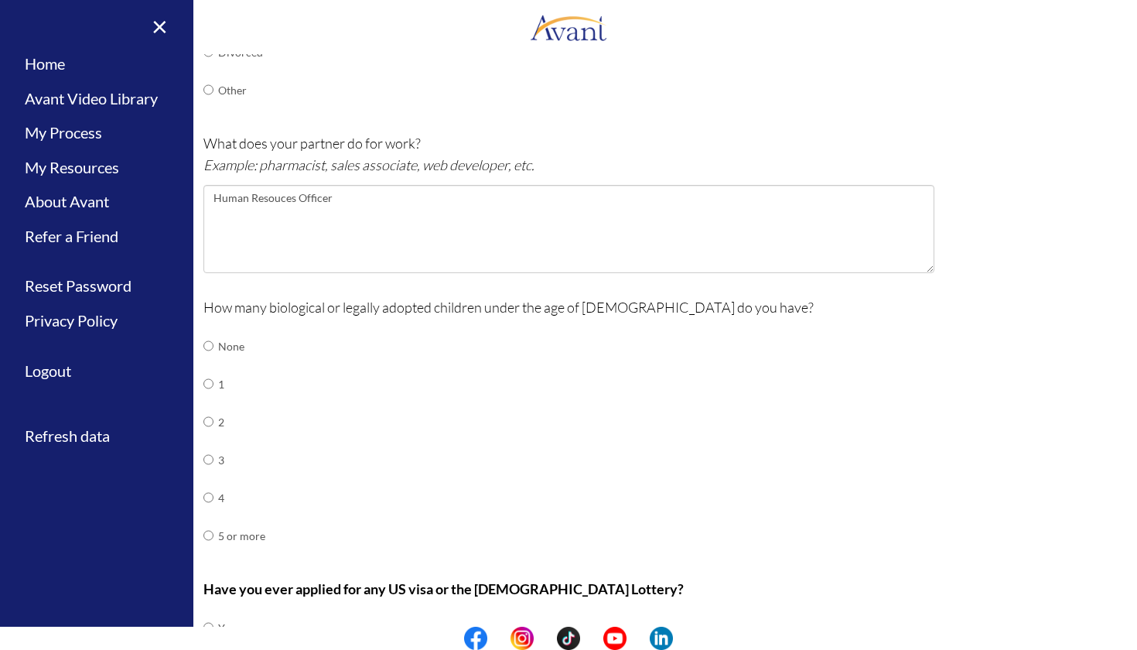
click at [209, 372] on input "radio" at bounding box center [208, 383] width 10 height 31
radio input "true"
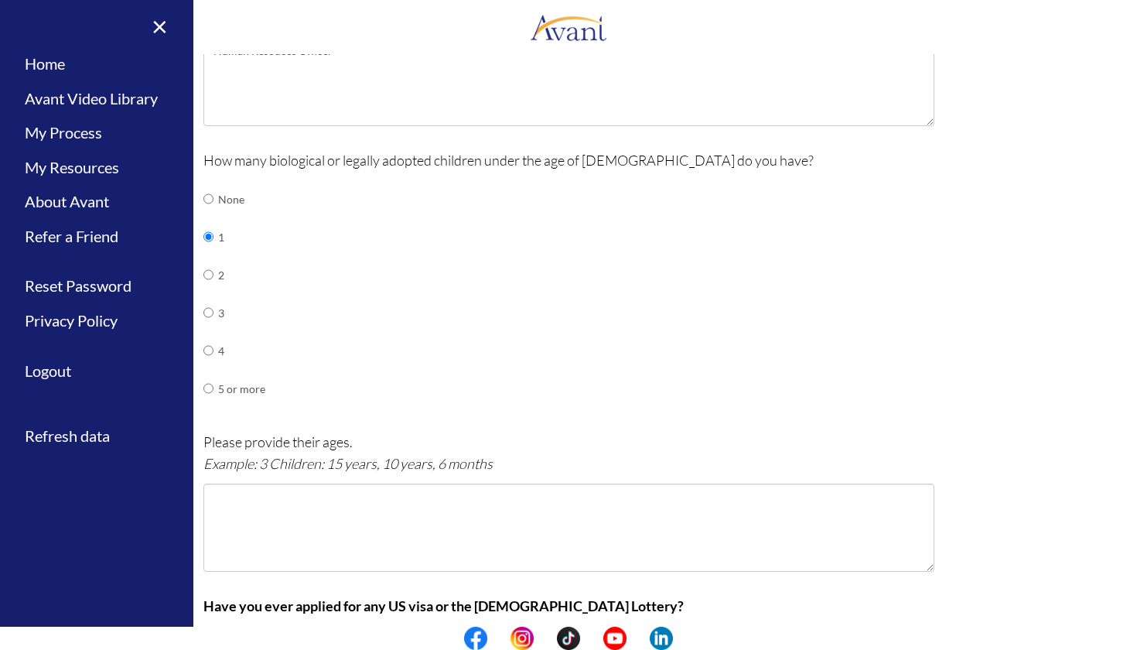
scroll to position [611, 0]
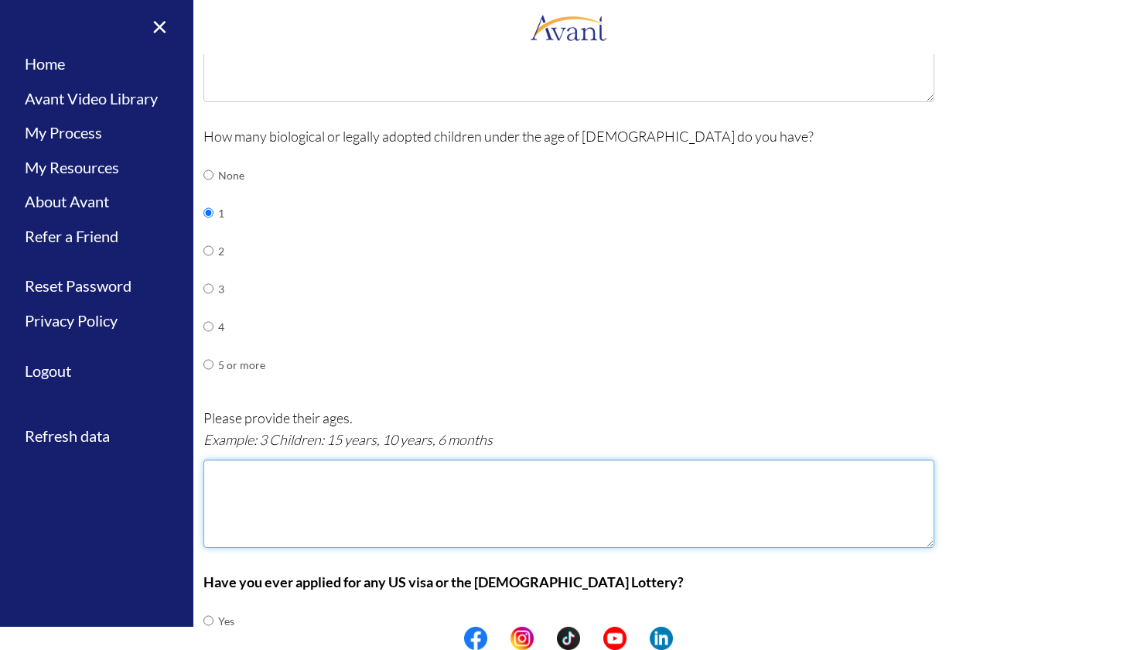
click at [271, 469] on textarea at bounding box center [568, 503] width 731 height 88
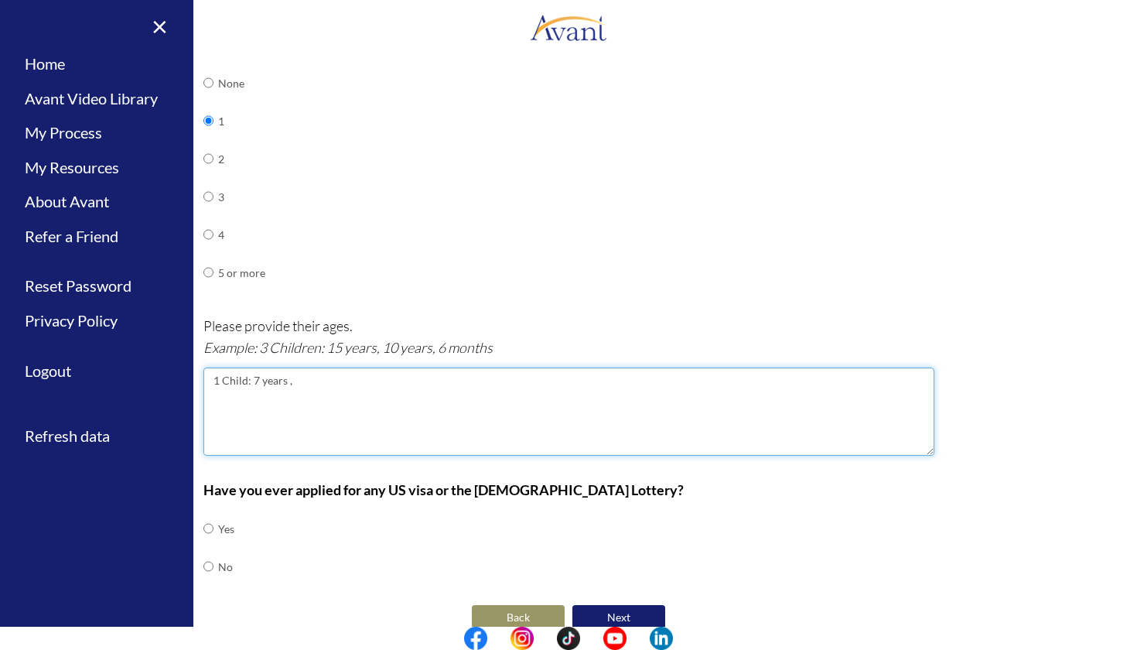
scroll to position [702, 0]
type textarea "1 Child: 7 years ,"
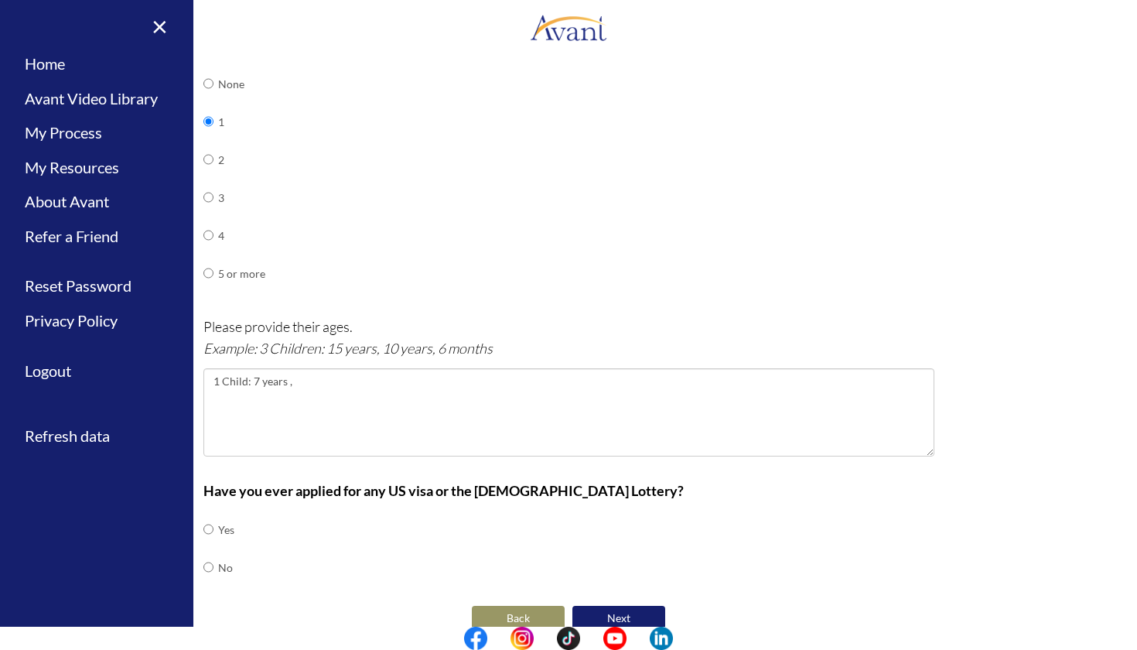
click at [205, 551] on input "radio" at bounding box center [208, 566] width 10 height 31
radio input "true"
click at [619, 606] on button "Next" at bounding box center [618, 618] width 93 height 25
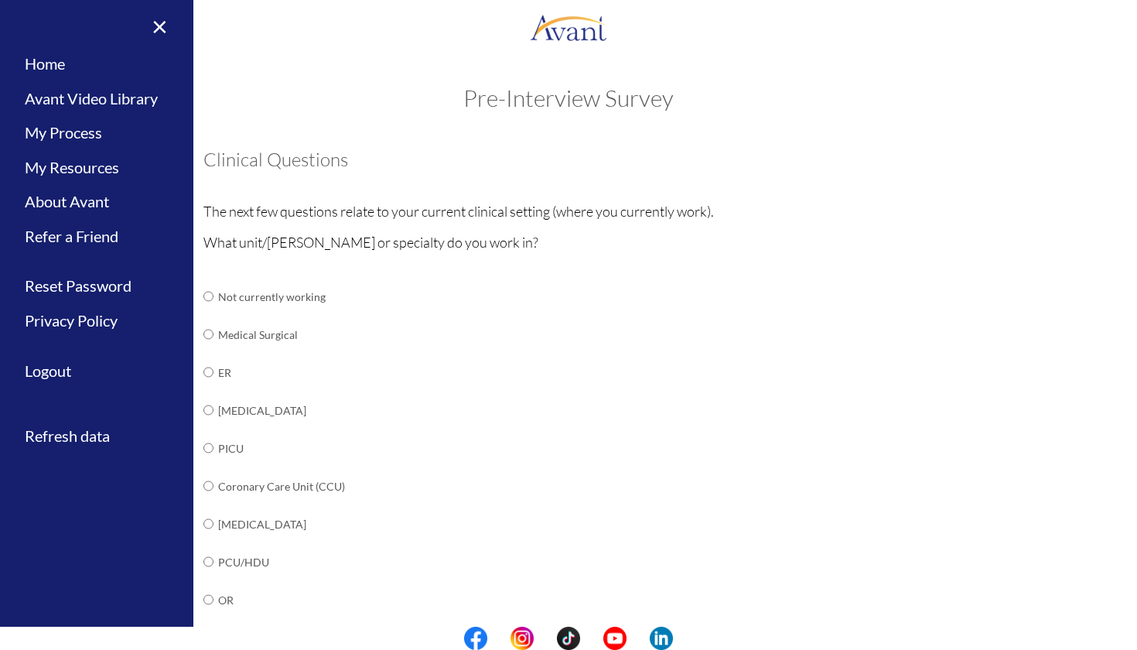
click at [206, 402] on input "radio" at bounding box center [208, 409] width 10 height 31
radio input "true"
click at [206, 334] on input "radio" at bounding box center [208, 334] width 10 height 31
radio input "true"
click at [206, 407] on input "radio" at bounding box center [208, 409] width 10 height 31
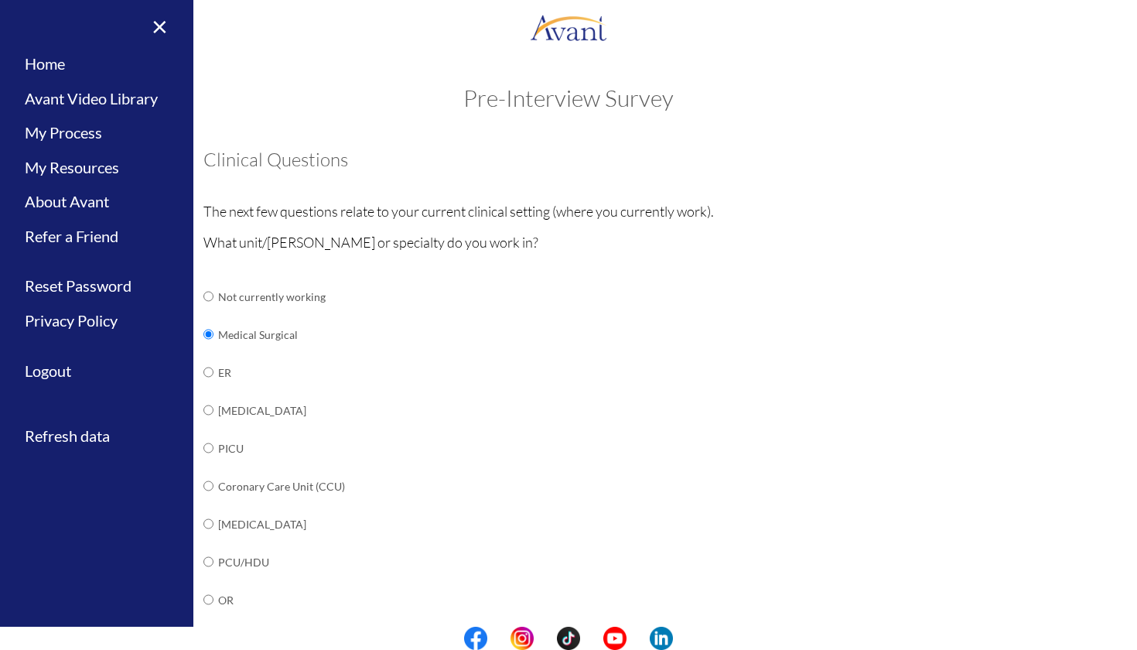
radio input "true"
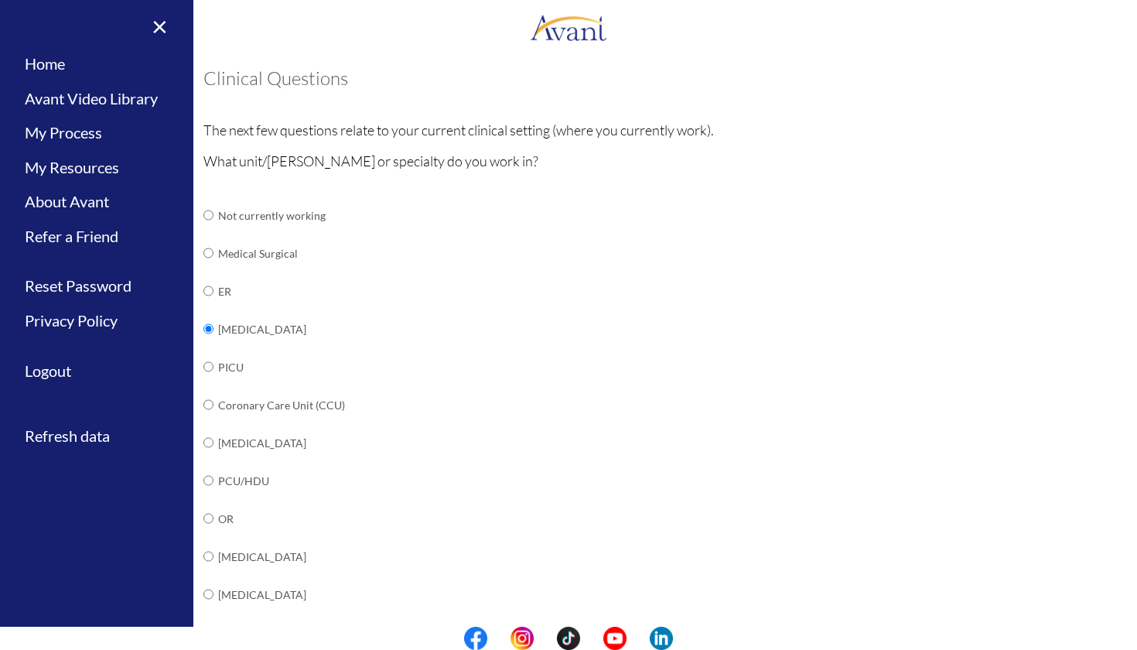
scroll to position [75, 0]
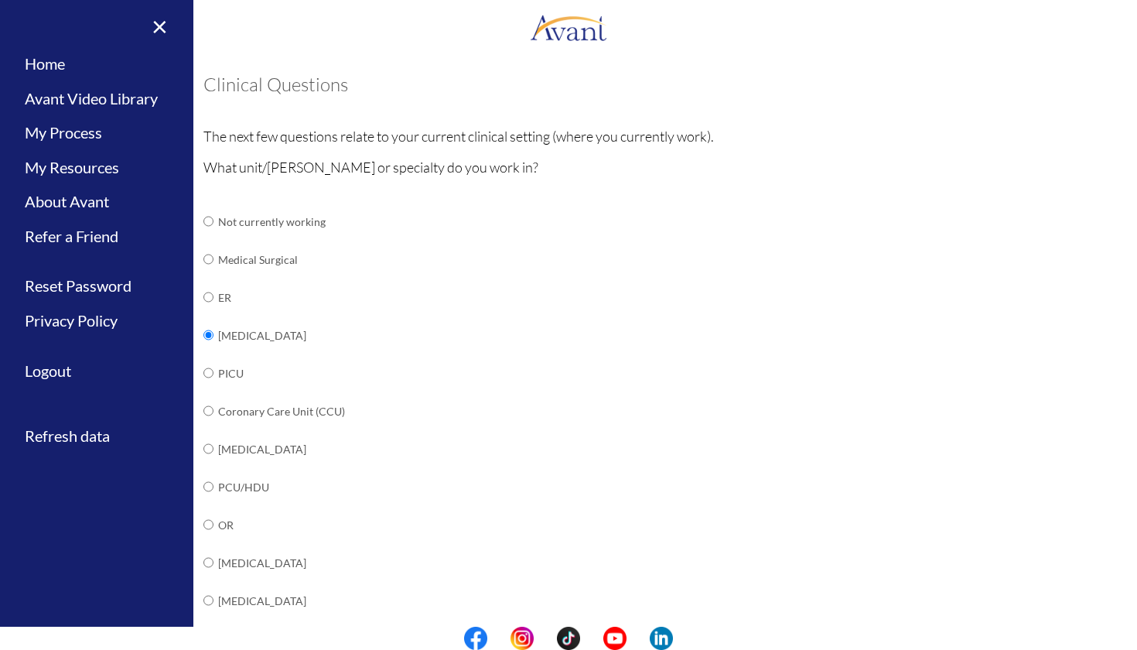
click at [210, 401] on input "radio" at bounding box center [208, 410] width 10 height 31
radio input "true"
click at [208, 326] on input "radio" at bounding box center [208, 334] width 10 height 31
radio input "true"
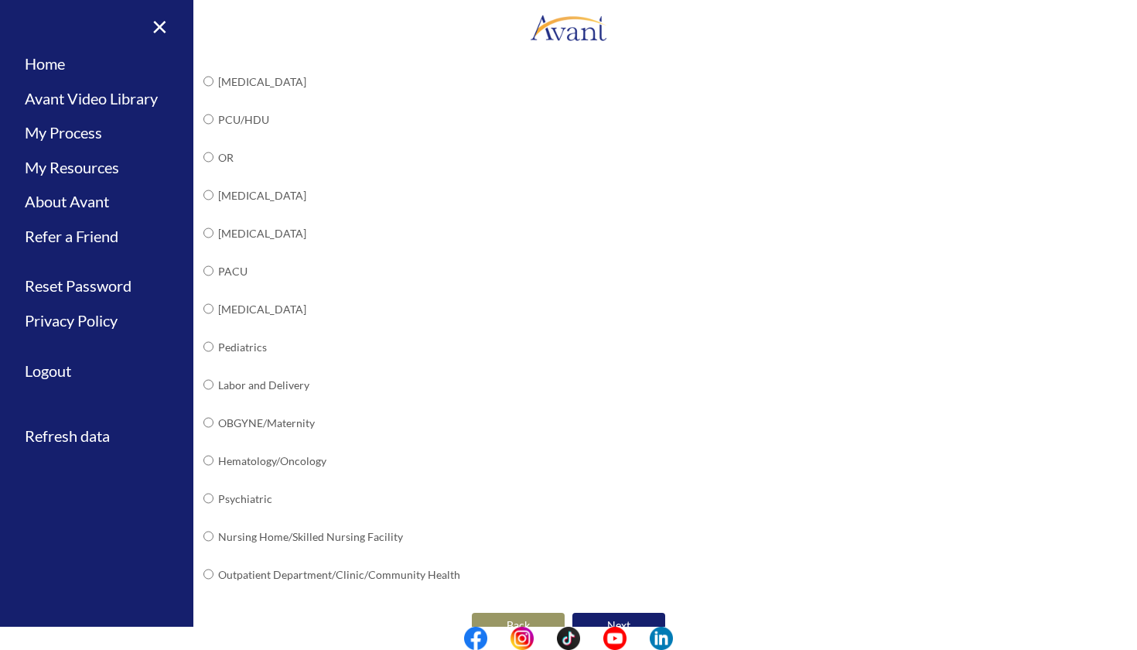
scroll to position [442, 0]
click at [604, 613] on button "Next" at bounding box center [618, 625] width 93 height 25
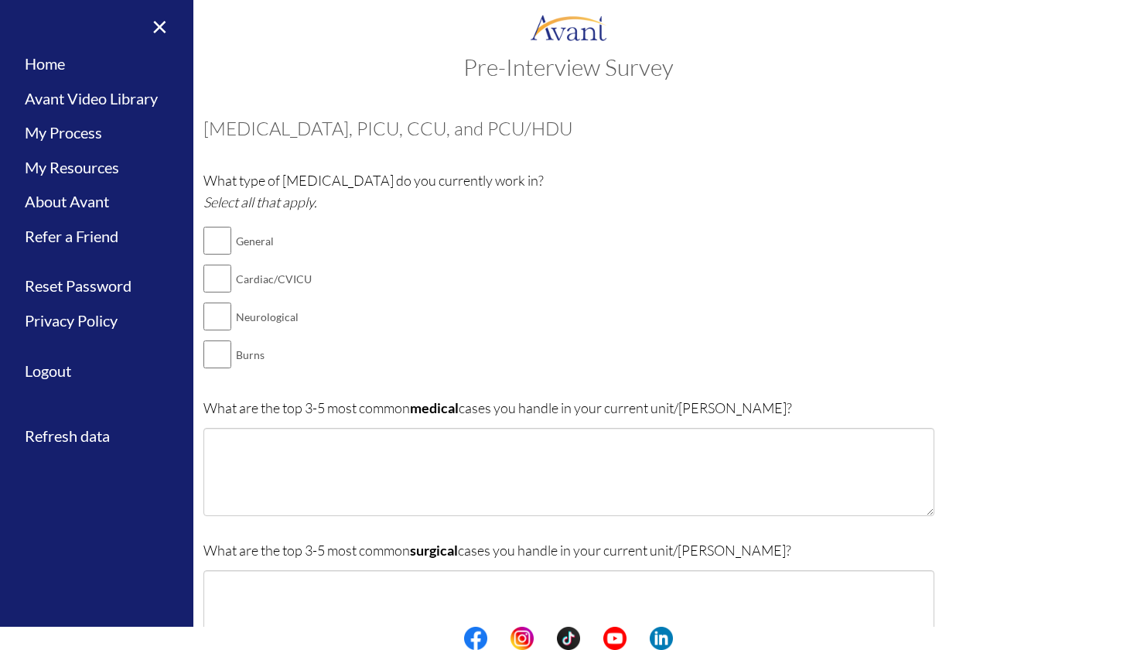
click at [213, 237] on input "checkbox" at bounding box center [217, 240] width 28 height 31
checkbox input "true"
click at [212, 276] on input "checkbox" at bounding box center [217, 278] width 28 height 31
checkbox input "true"
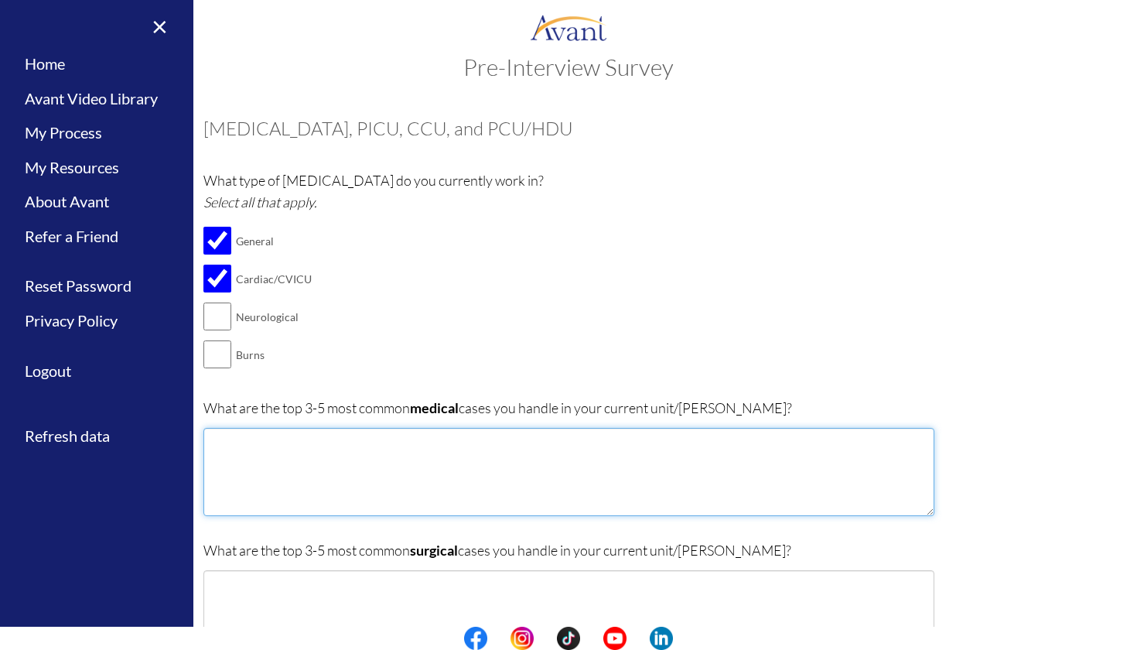
click at [227, 442] on textarea at bounding box center [568, 472] width 731 height 88
click at [411, 436] on textarea "[MEDICAL_DATA]" at bounding box center [568, 472] width 731 height 88
click at [309, 453] on textarea "[MEDICAL_DATA] ( ARDS ) Post OPerative Coronay" at bounding box center [568, 472] width 731 height 88
click at [343, 451] on textarea "[MEDICAL_DATA] ( ARDS ) Post OPerative Coronary" at bounding box center [568, 472] width 731 height 88
click at [454, 449] on textarea "[MEDICAL_DATA] ( ARDS ) Post OPerative [MEDICAL_DATA] Bypass Graph" at bounding box center [568, 472] width 731 height 88
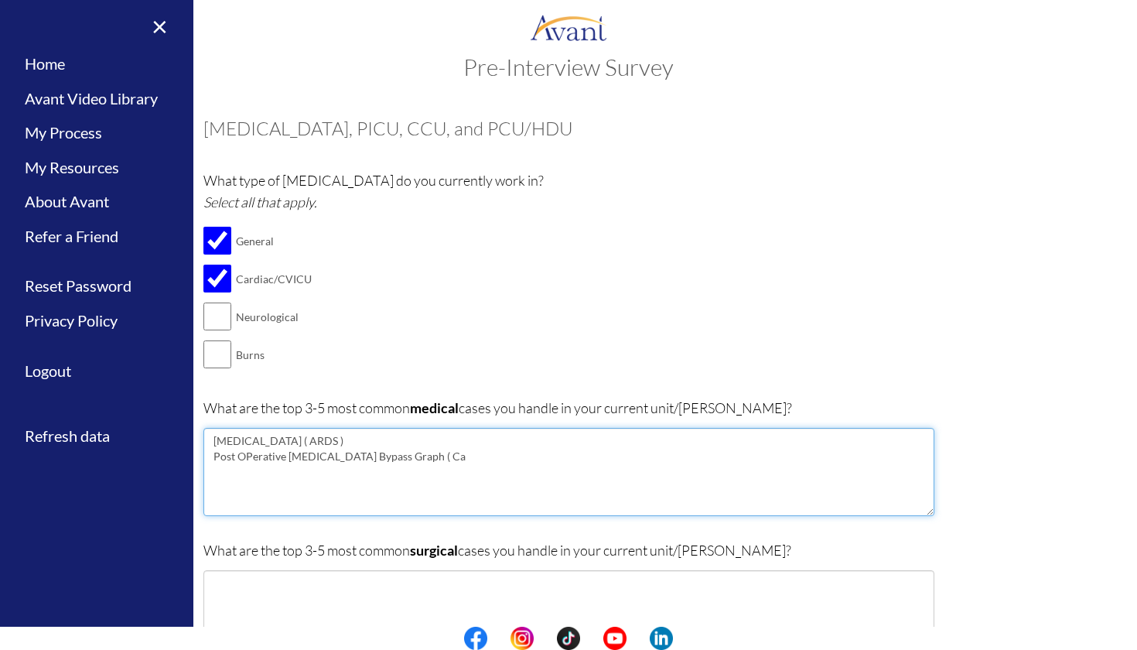
click at [467, 452] on textarea "[MEDICAL_DATA] ( ARDS ) Post OPerative [MEDICAL_DATA] Bypass Graph ( Ca" at bounding box center [568, 472] width 731 height 88
paste textarea "[MEDICAL_DATA] bypass graft (CABG)"
click at [220, 452] on textarea "[MEDICAL_DATA] ( ARDS ) [MEDICAL_DATA] bypass graft (CABG)" at bounding box center [568, 472] width 731 height 88
click at [266, 453] on textarea "[MEDICAL_DATA] ( ARDS ) [MEDICAL_DATA] bypass graft (CABG)" at bounding box center [568, 472] width 731 height 88
click at [301, 452] on textarea "[MEDICAL_DATA] ( ARDS ) [MEDICAL_DATA] bypass graft (CABG)" at bounding box center [568, 472] width 731 height 88
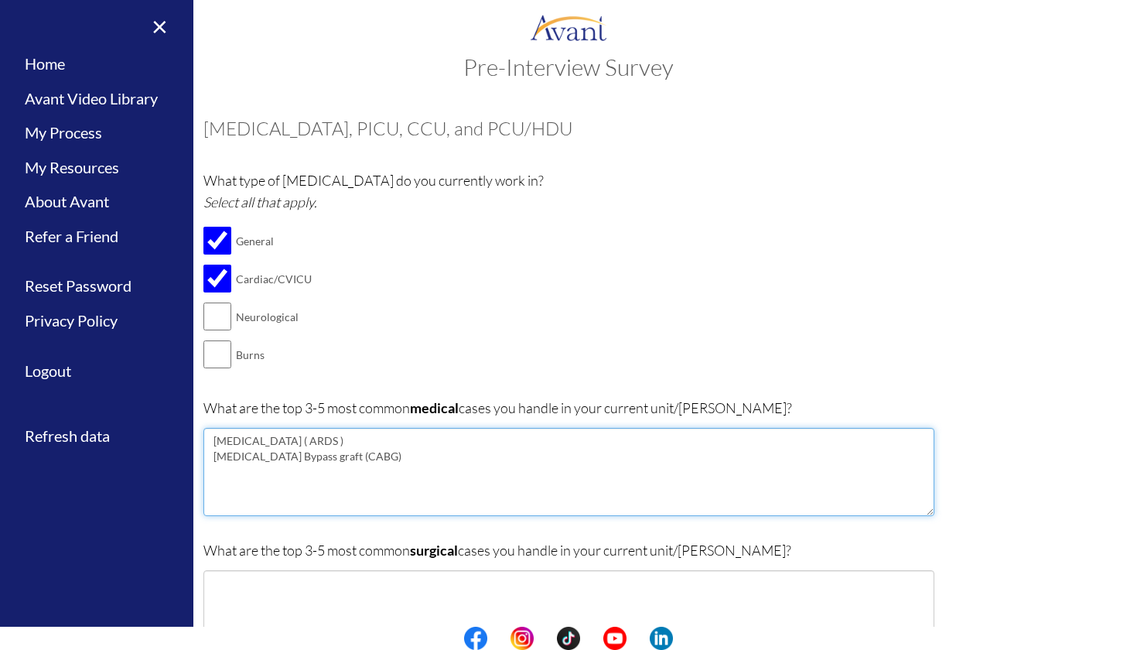
click at [337, 452] on textarea "[MEDICAL_DATA] ( ARDS ) [MEDICAL_DATA] Bypass graft (CABG)" at bounding box center [568, 472] width 731 height 88
click at [336, 450] on textarea "[MEDICAL_DATA] ( ARDS ) [MEDICAL_DATA] Bypass graft (CABG)" at bounding box center [568, 472] width 731 height 88
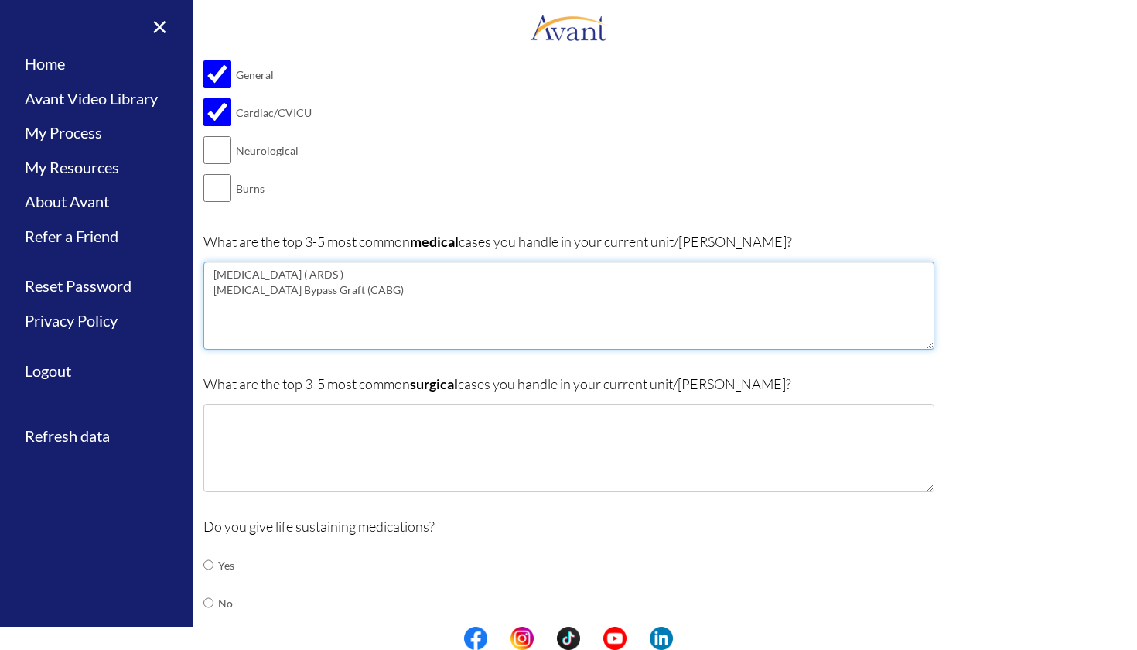
scroll to position [213, 0]
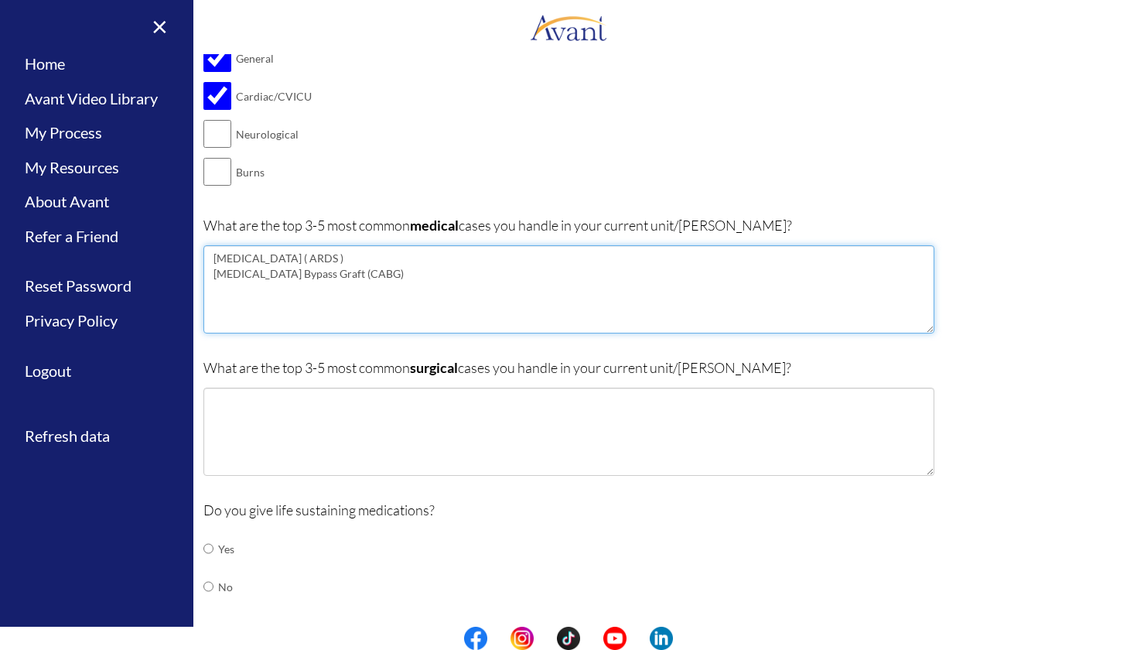
click at [211, 270] on textarea "[MEDICAL_DATA] ( ARDS ) [MEDICAL_DATA] Bypass Graft (CABG)" at bounding box center [568, 289] width 731 height 88
drag, startPoint x: 470, startPoint y: 270, endPoint x: 210, endPoint y: 270, distance: 260.6
click at [210, 270] on textarea "[MEDICAL_DATA] ( ARDS ) Post Operative [MEDICAL_DATA] Bypass Graft (CABG)" at bounding box center [568, 289] width 731 height 88
type textarea "[MEDICAL_DATA] ( ARDS )"
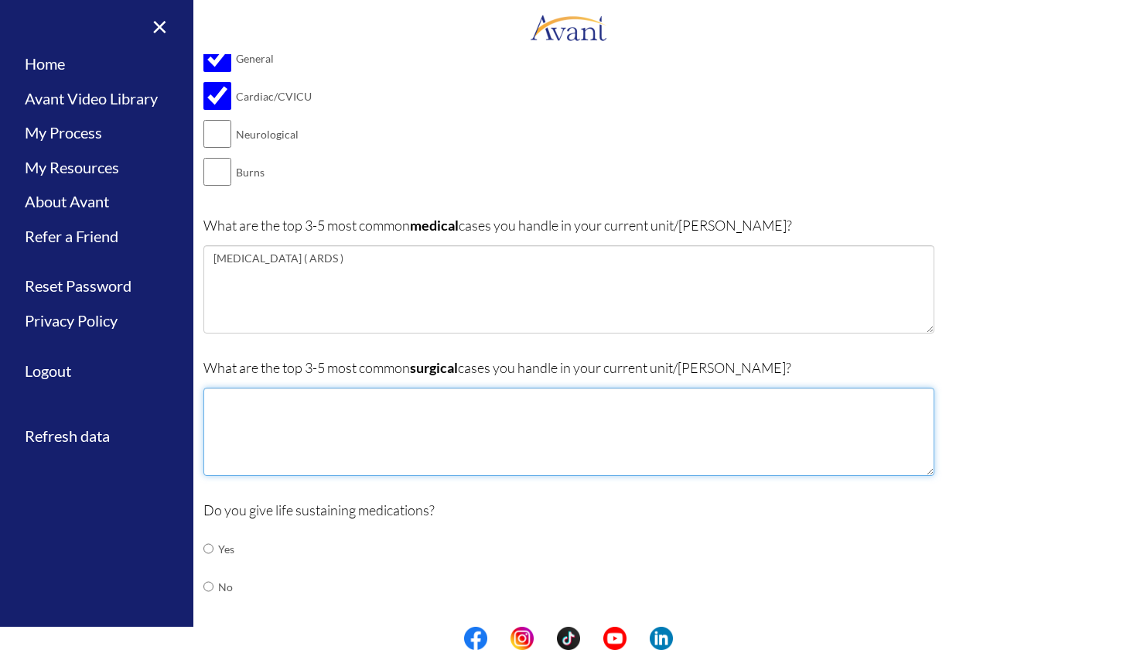
click at [230, 397] on textarea at bounding box center [568, 431] width 731 height 88
paste textarea "Post Operative [MEDICAL_DATA] Bypass Graft (CABG)"
type textarea "Post Operative [MEDICAL_DATA] Bypass Graft (CABG)"
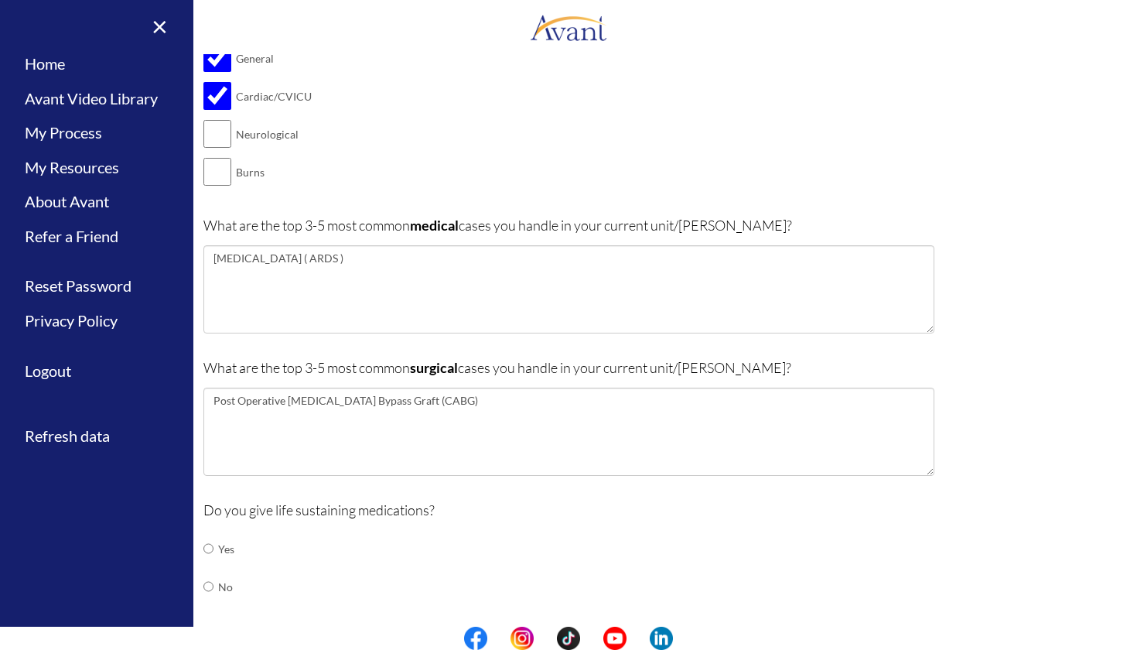
click at [206, 541] on input "radio" at bounding box center [208, 548] width 10 height 31
radio input "true"
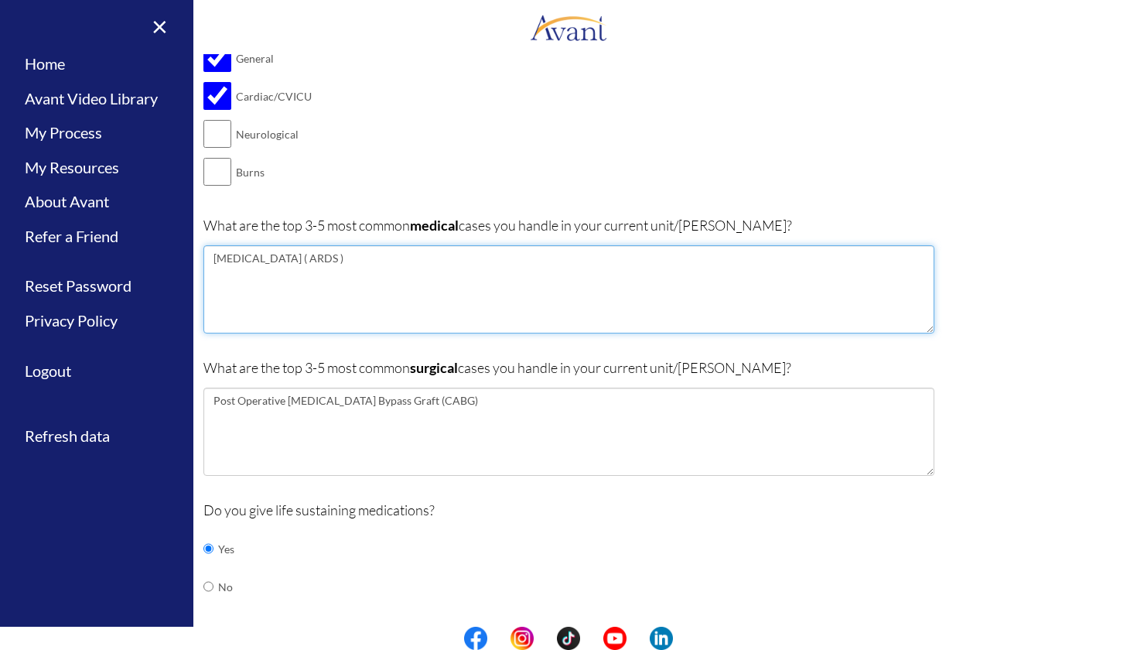
click at [217, 273] on textarea "[MEDICAL_DATA] ( ARDS )" at bounding box center [568, 289] width 731 height 88
click at [282, 297] on textarea "[MEDICAL_DATA] ( ARDS ) [MEDICAL_DATA] Bilateral Pulmonary [MEDICAL_DATA] Gilla…" at bounding box center [568, 289] width 731 height 88
paste textarea "[MEDICAL_DATA]"
click at [354, 284] on textarea "[MEDICAL_DATA] ( ARDS ) [MEDICAL_DATA] Bilateral Pulmonary EmbolismGuillain–Bar…" at bounding box center [568, 289] width 731 height 88
type textarea "[MEDICAL_DATA] ( ARDS ) [MEDICAL_DATA] Bilateral Pulmonary [MEDICAL_DATA] [MEDI…"
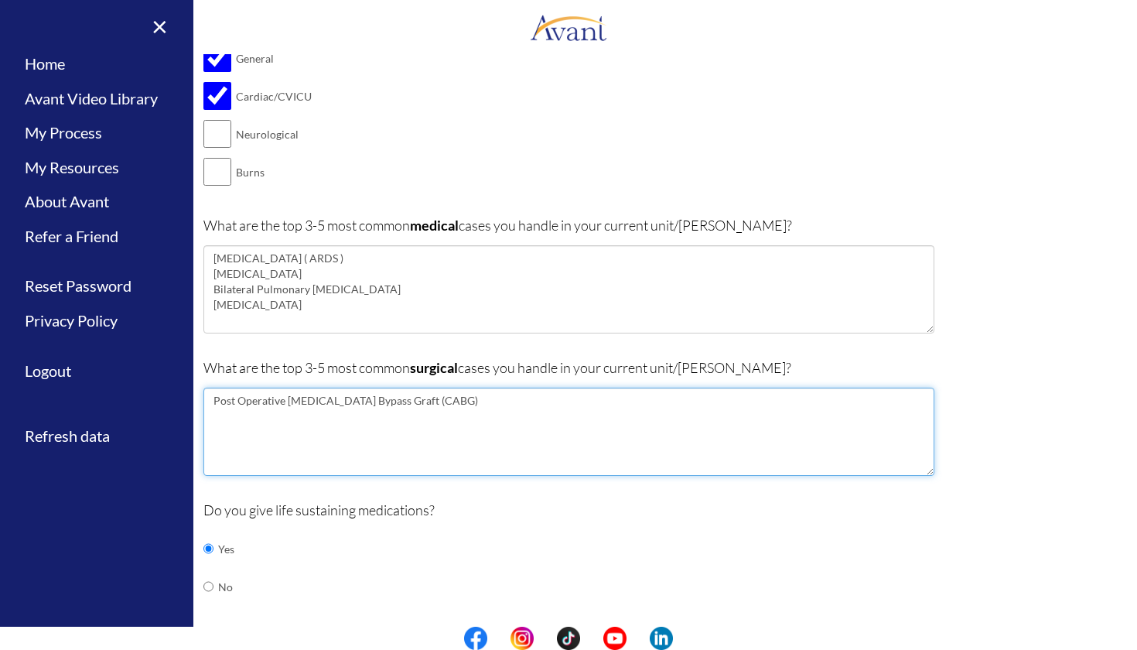
click at [476, 399] on textarea "Post Operative [MEDICAL_DATA] Bypass Graft (CABG)" at bounding box center [568, 431] width 731 height 88
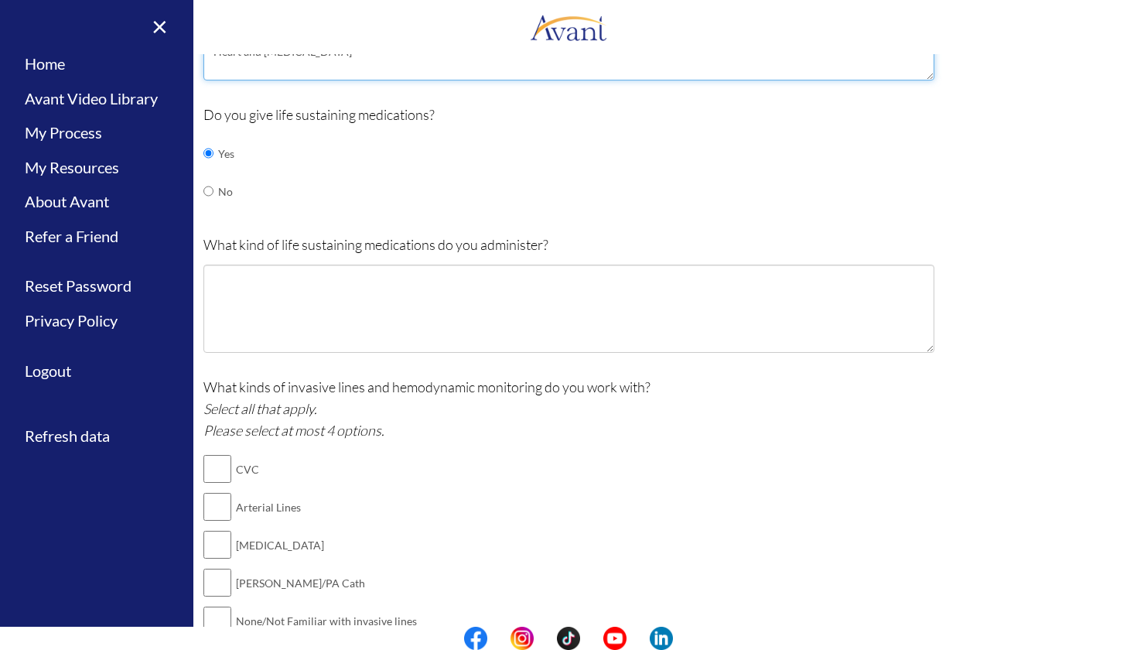
scroll to position [611, 0]
type textarea "Post Operative [MEDICAL_DATA] Bypass Graft (CABG) Post Operative Crainiotomy Pa…"
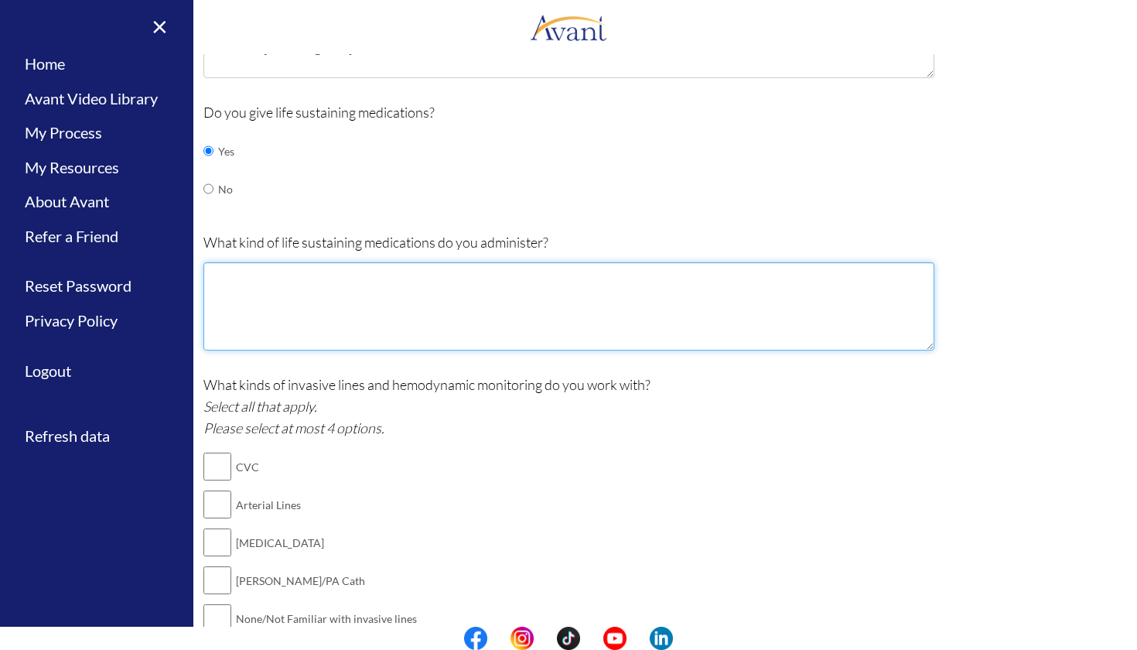
click at [217, 275] on textarea at bounding box center [568, 306] width 731 height 88
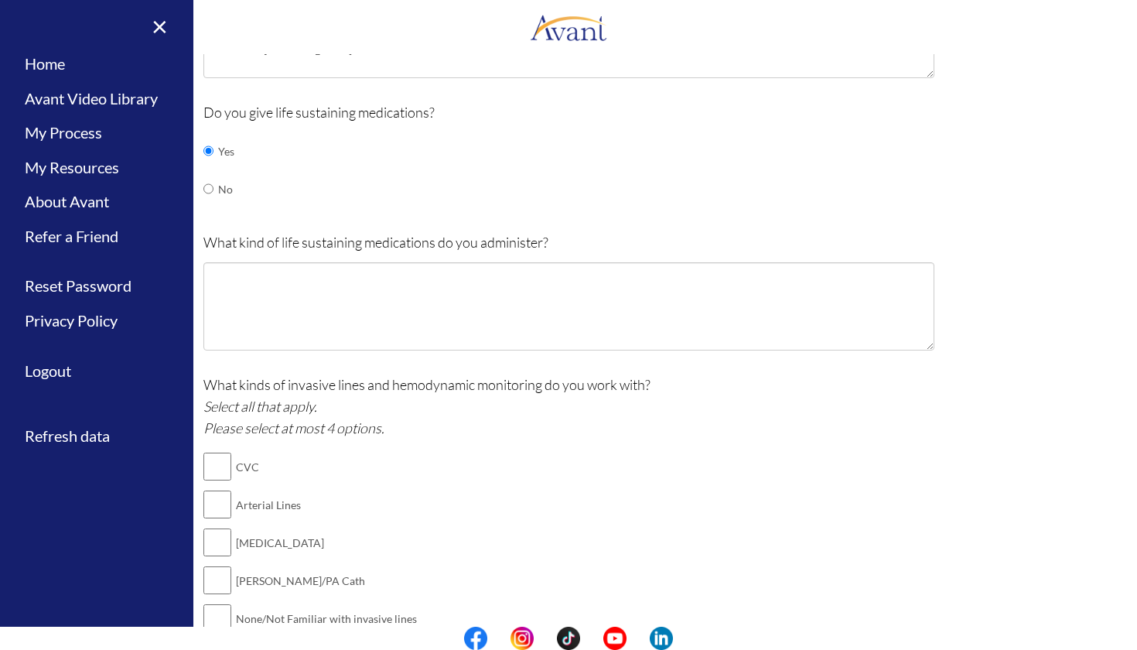
click at [208, 461] on input "checkbox" at bounding box center [217, 466] width 28 height 31
checkbox input "true"
click at [207, 490] on input "checkbox" at bounding box center [217, 504] width 28 height 31
checkbox input "true"
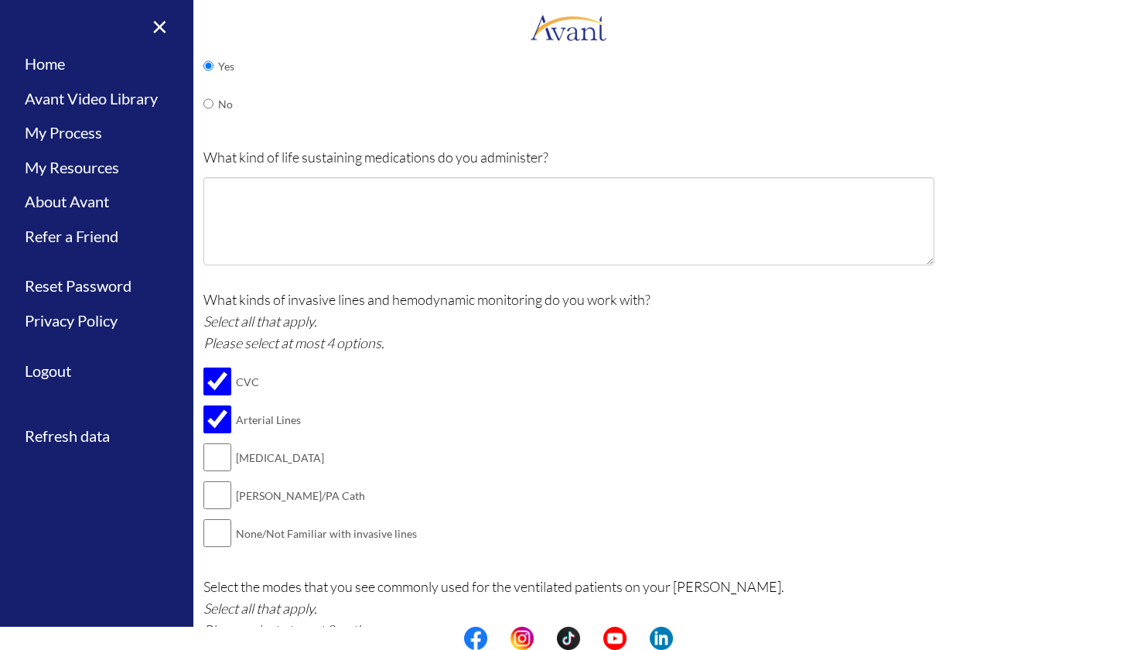
scroll to position [726, 0]
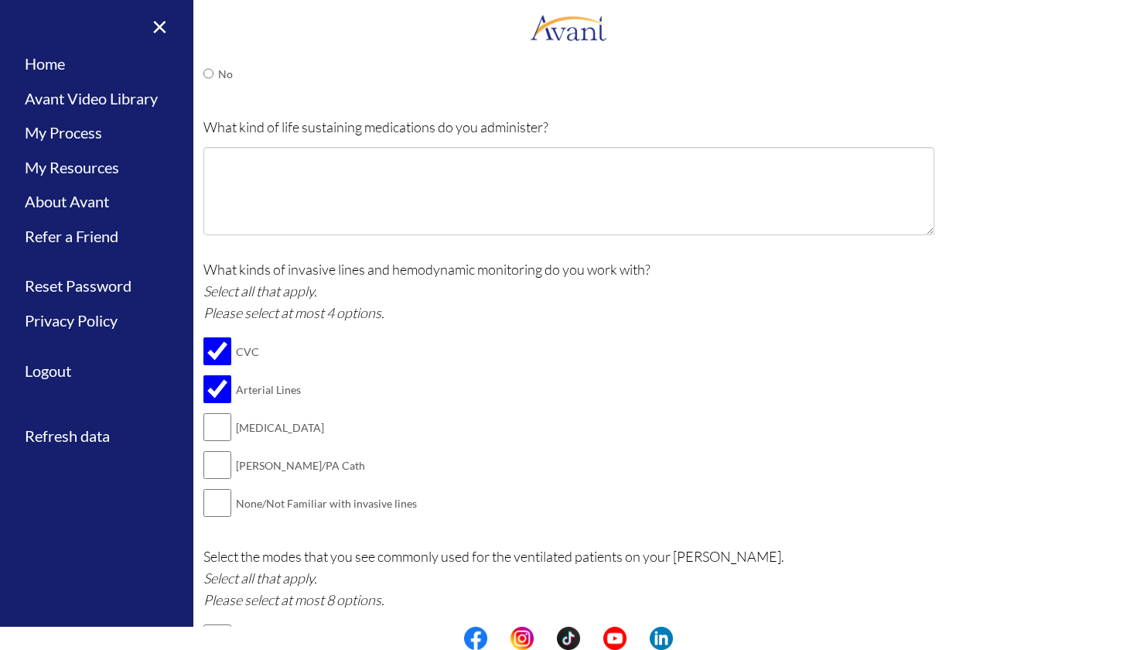
click at [206, 411] on input "checkbox" at bounding box center [217, 426] width 28 height 31
checkbox input "true"
click at [210, 450] on input "checkbox" at bounding box center [217, 464] width 28 height 31
checkbox input "true"
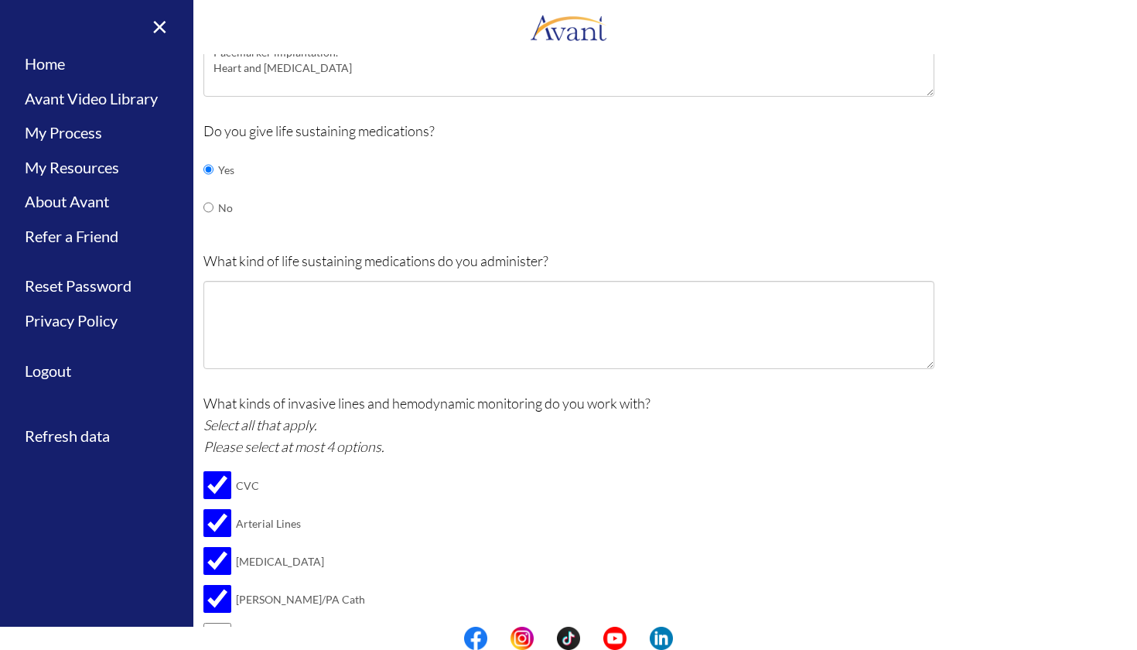
scroll to position [590, 0]
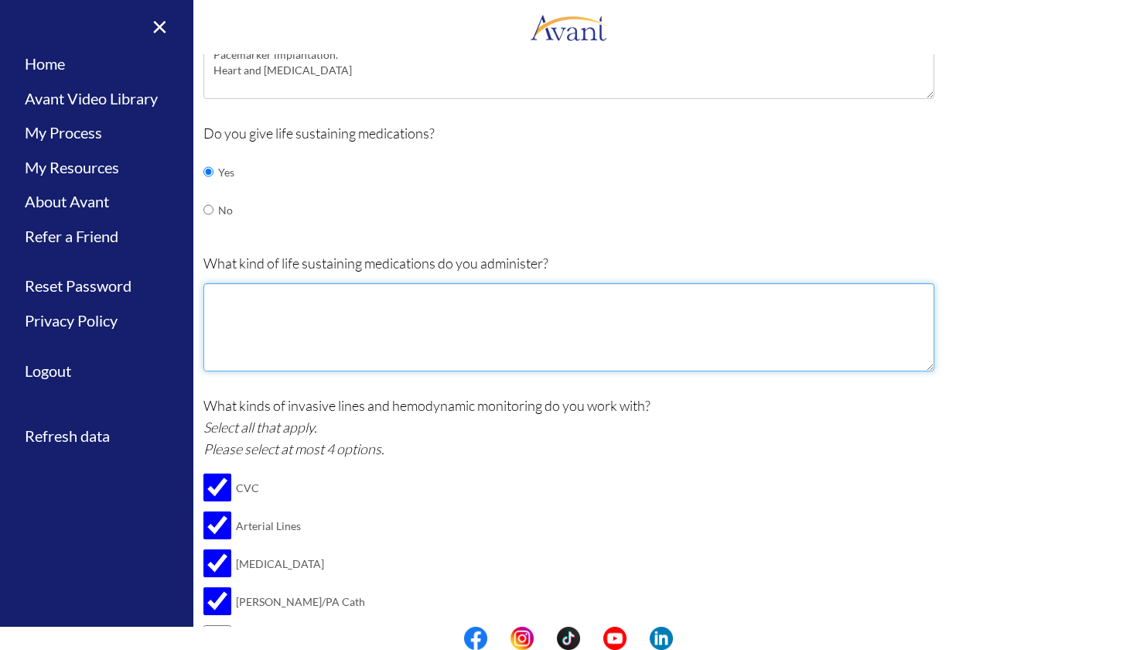
click at [214, 293] on textarea at bounding box center [568, 327] width 731 height 88
paste textarea "[MEDICAL_DATA]. [MEDICAL_DATA]. [MEDICAL_DATA]."
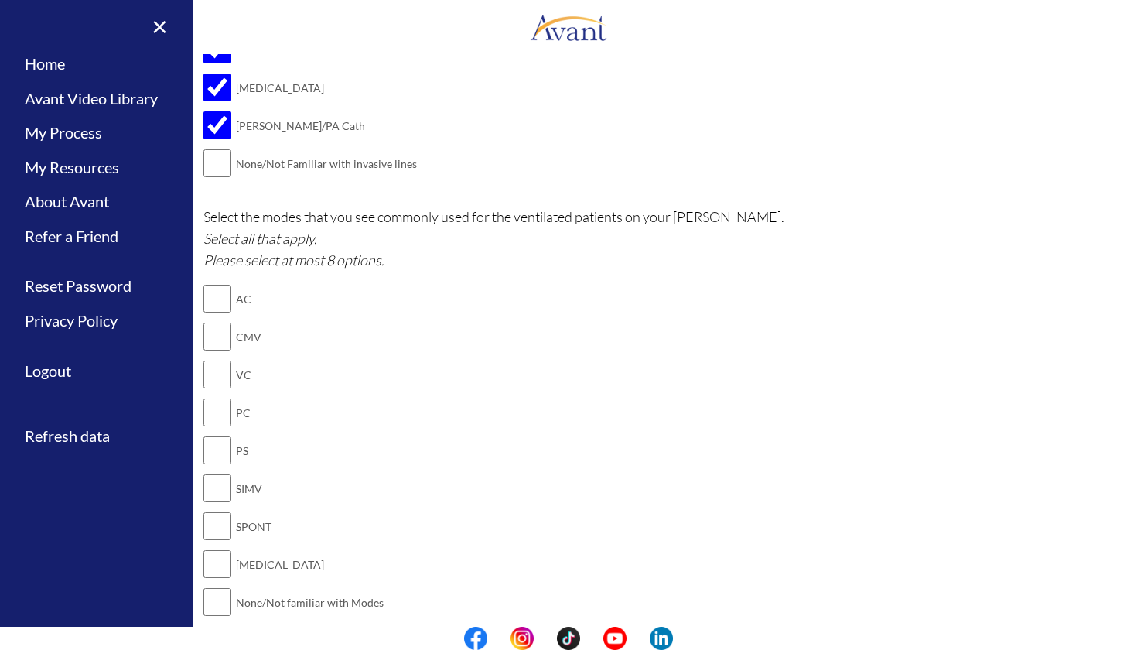
scroll to position [1072, 0]
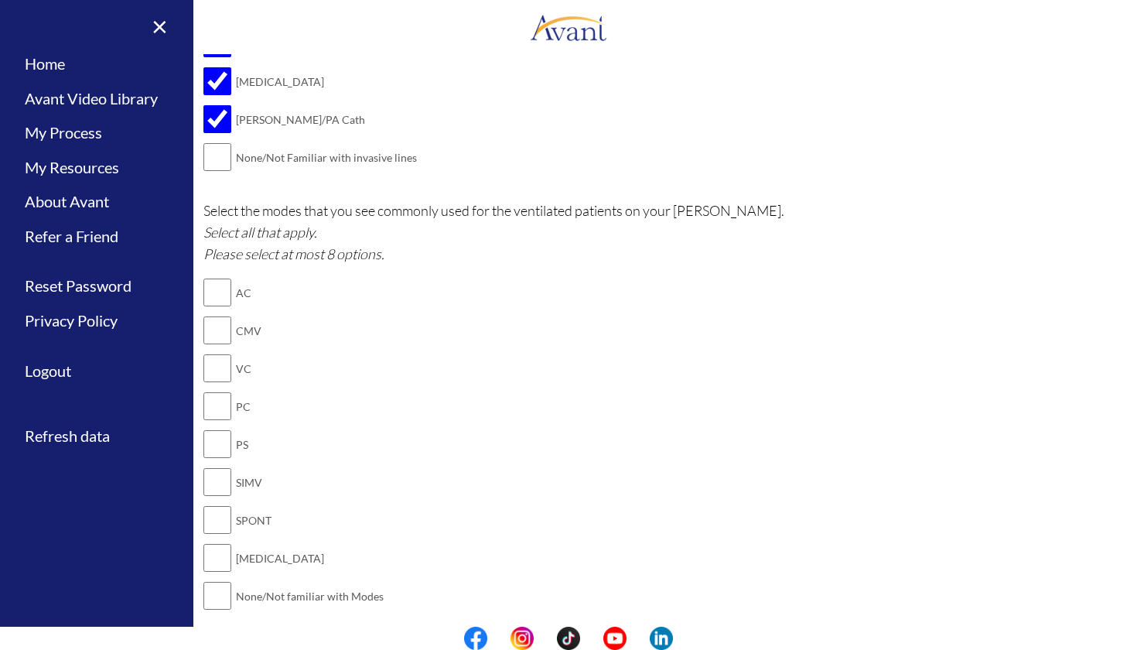
type textarea "Vasopressors: [MEDICAL_DATA]. [MEDICAL_DATA]. [MEDICAL_DATA]."
click at [207, 277] on input "checkbox" at bounding box center [217, 292] width 28 height 31
checkbox input "true"
click at [206, 466] on input "checkbox" at bounding box center [217, 481] width 28 height 31
checkbox input "true"
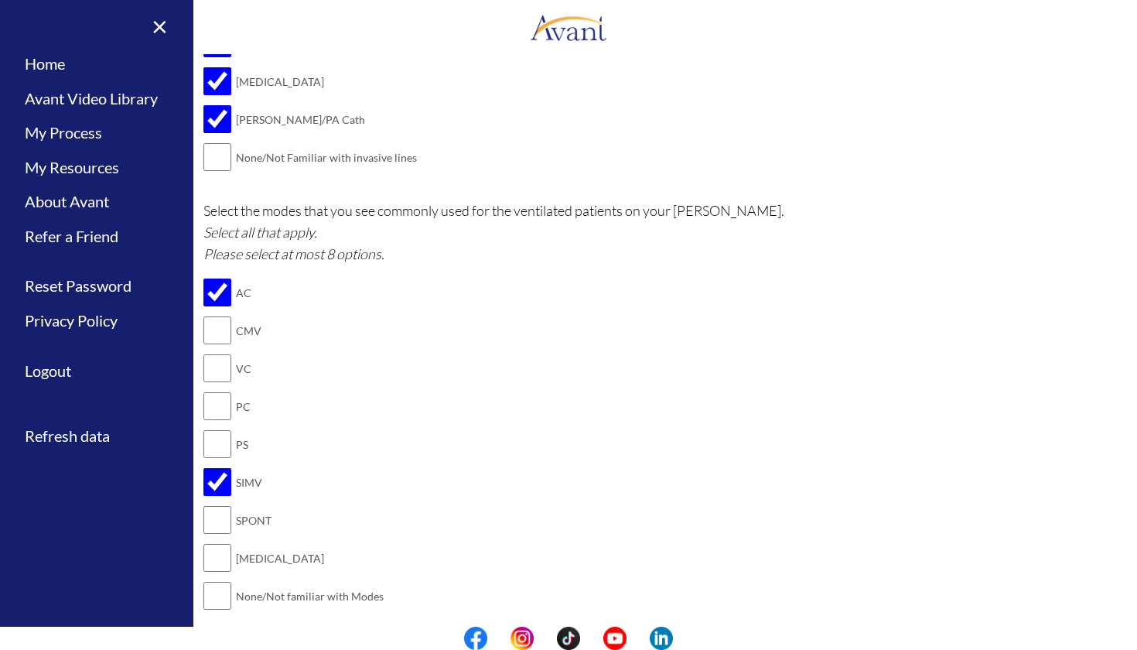
click at [211, 542] on input "checkbox" at bounding box center [217, 557] width 28 height 31
checkbox input "true"
click at [207, 353] on input "checkbox" at bounding box center [217, 368] width 28 height 31
checkbox input "true"
click at [206, 391] on input "checkbox" at bounding box center [217, 406] width 28 height 31
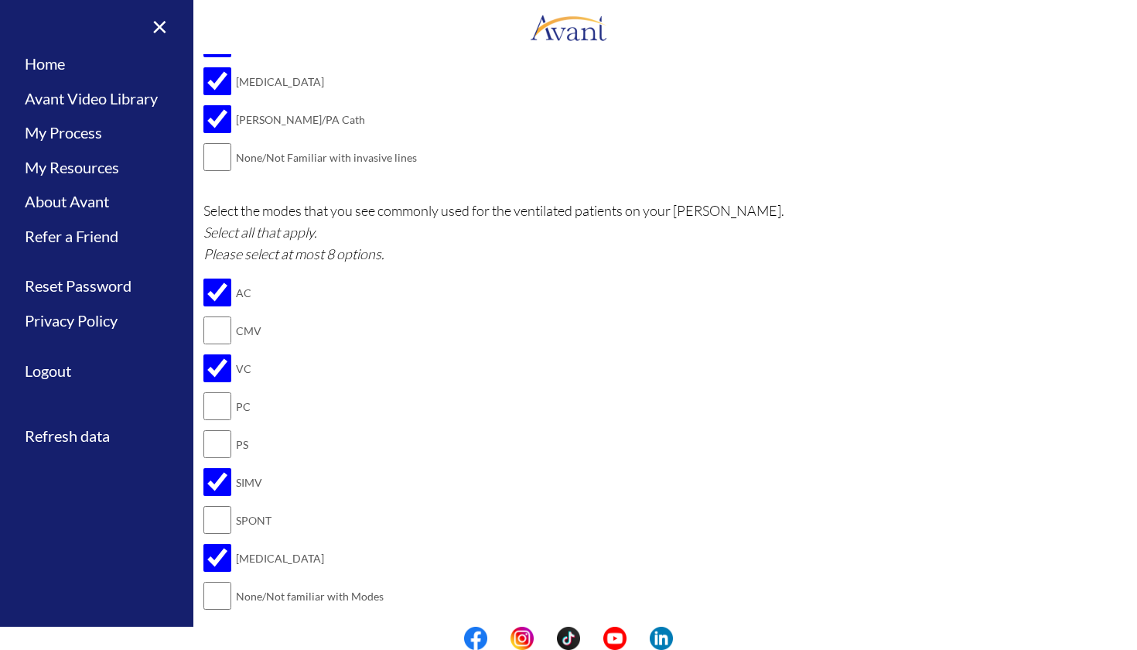
checkbox input "true"
click at [207, 428] on input "checkbox" at bounding box center [217, 443] width 28 height 31
checkbox input "true"
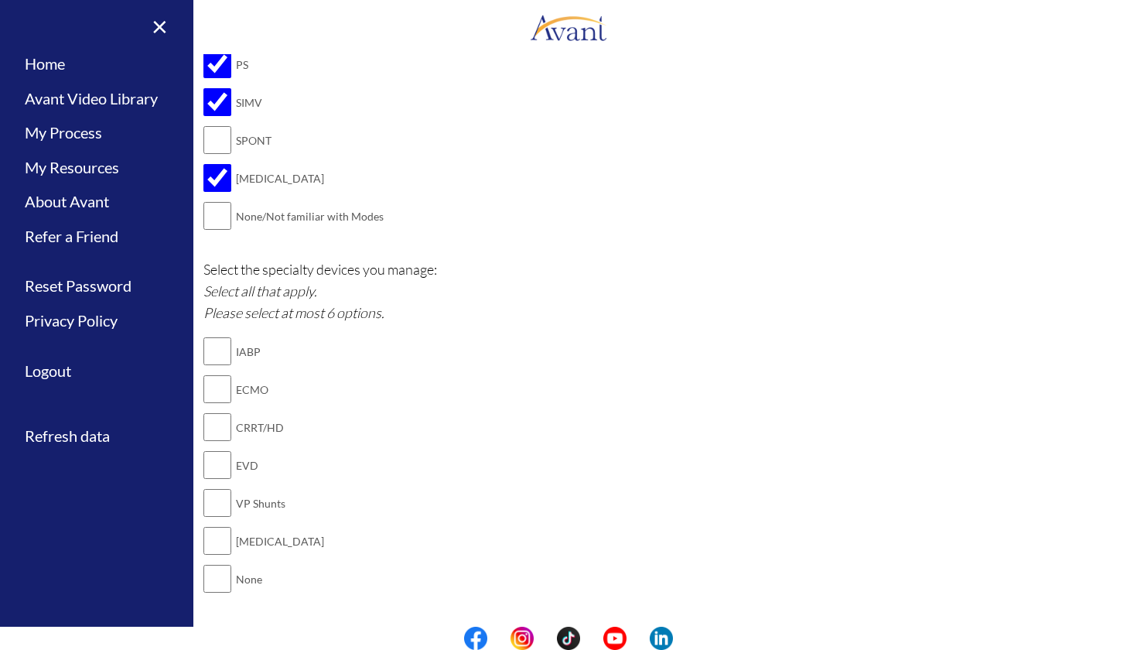
scroll to position [1452, 0]
click at [208, 335] on input "checkbox" at bounding box center [217, 350] width 28 height 31
checkbox input "true"
click at [208, 411] on input "checkbox" at bounding box center [217, 426] width 28 height 31
checkbox input "true"
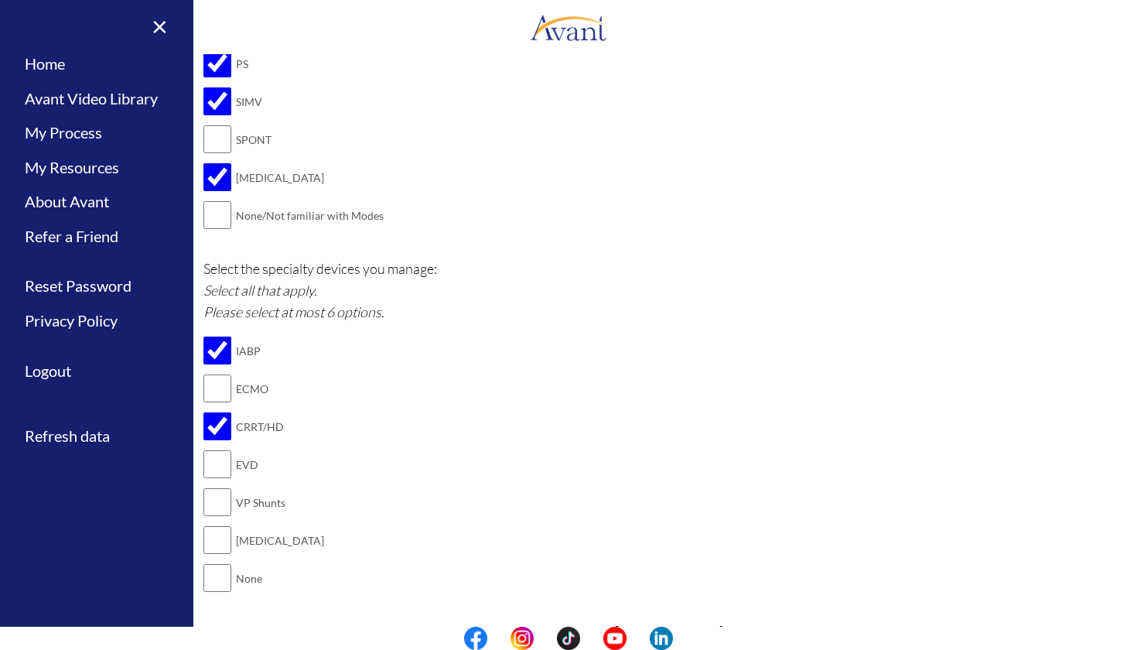
click at [206, 524] on input "checkbox" at bounding box center [217, 539] width 28 height 31
checkbox input "true"
click at [210, 373] on input "checkbox" at bounding box center [217, 388] width 28 height 31
checkbox input "true"
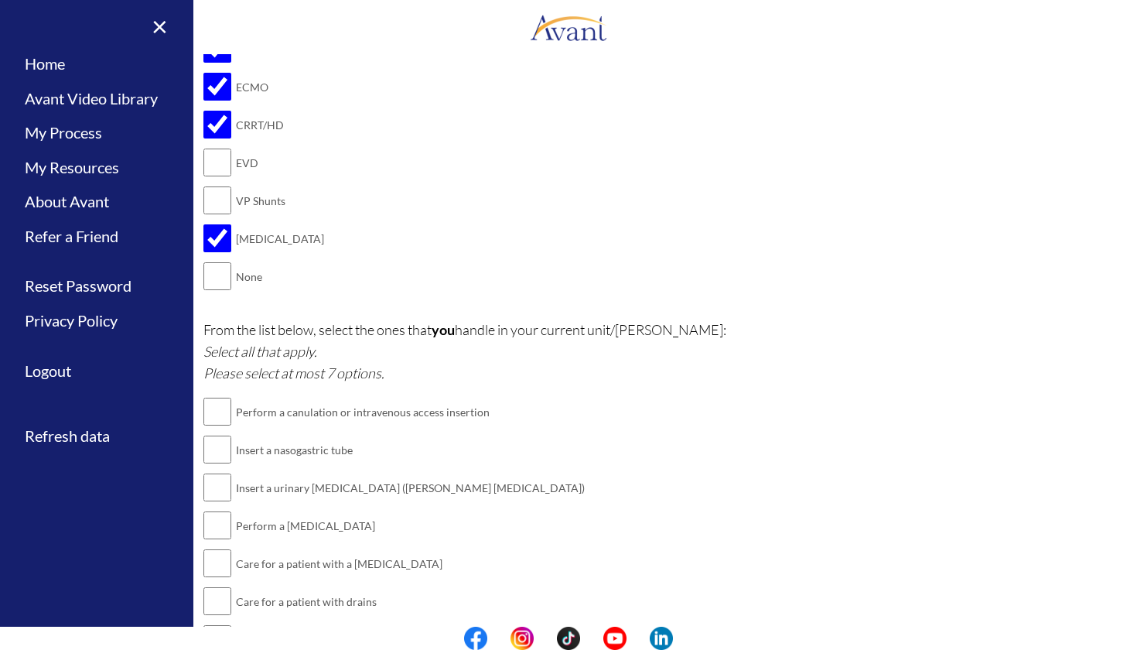
scroll to position [1756, 0]
click at [207, 394] on input "checkbox" at bounding box center [217, 409] width 28 height 31
checkbox input "true"
click at [206, 432] on input "checkbox" at bounding box center [217, 447] width 28 height 31
checkbox input "true"
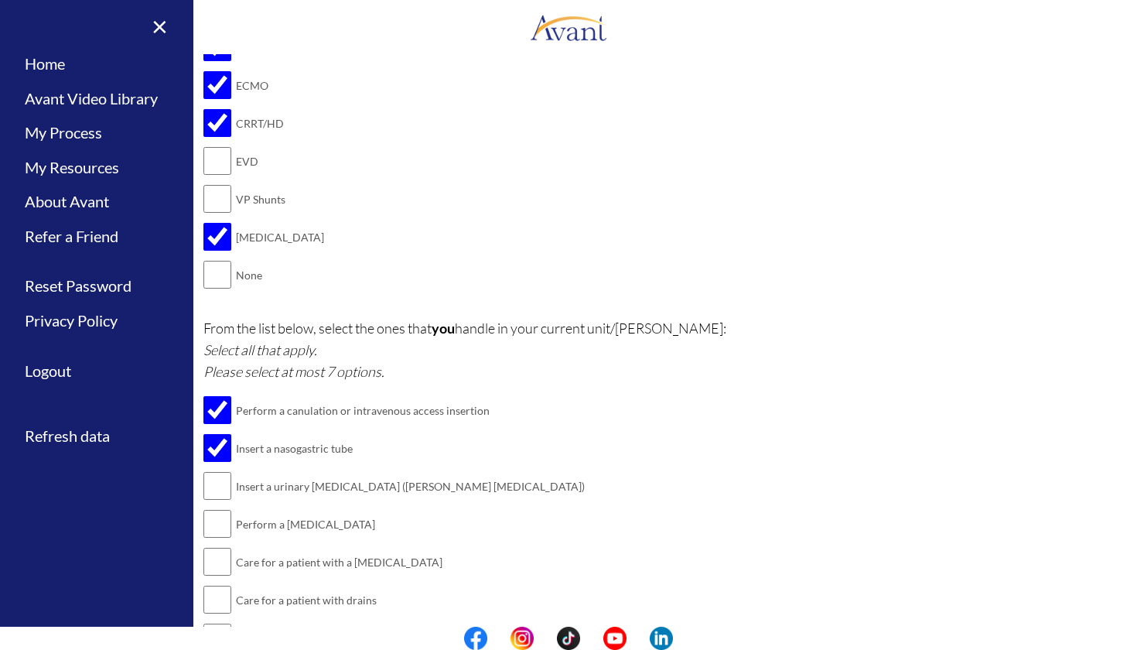
click at [206, 470] on input "checkbox" at bounding box center [217, 485] width 28 height 31
checkbox input "true"
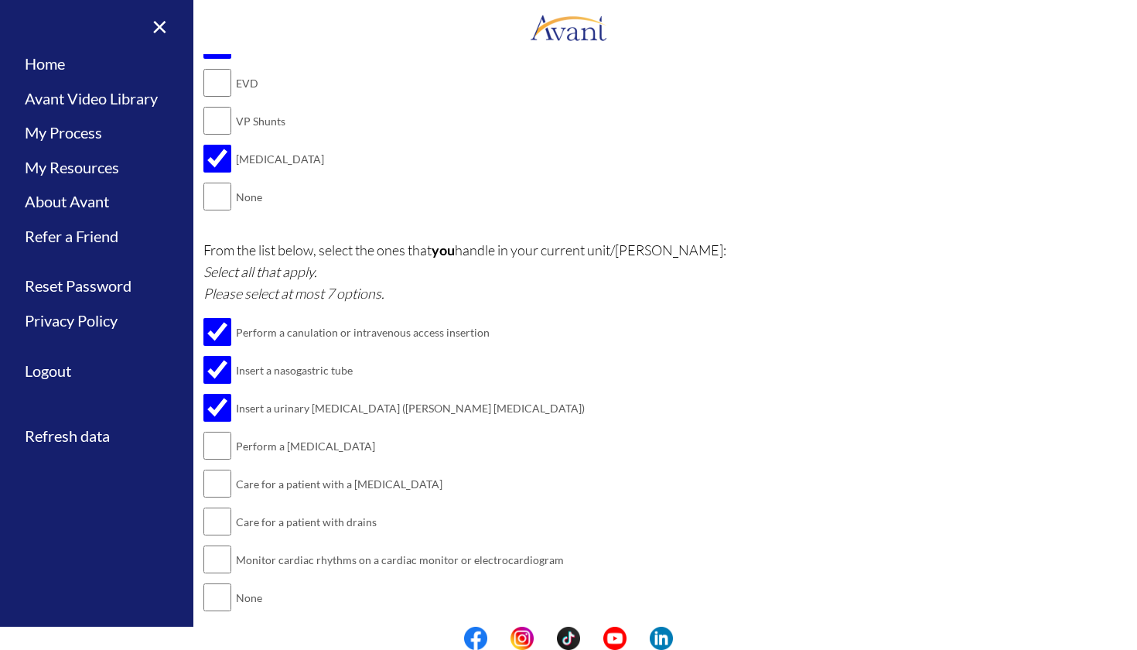
scroll to position [1833, 0]
click at [210, 431] on input "checkbox" at bounding box center [217, 446] width 28 height 31
checkbox input "true"
click at [211, 469] on input "checkbox" at bounding box center [217, 484] width 28 height 31
checkbox input "true"
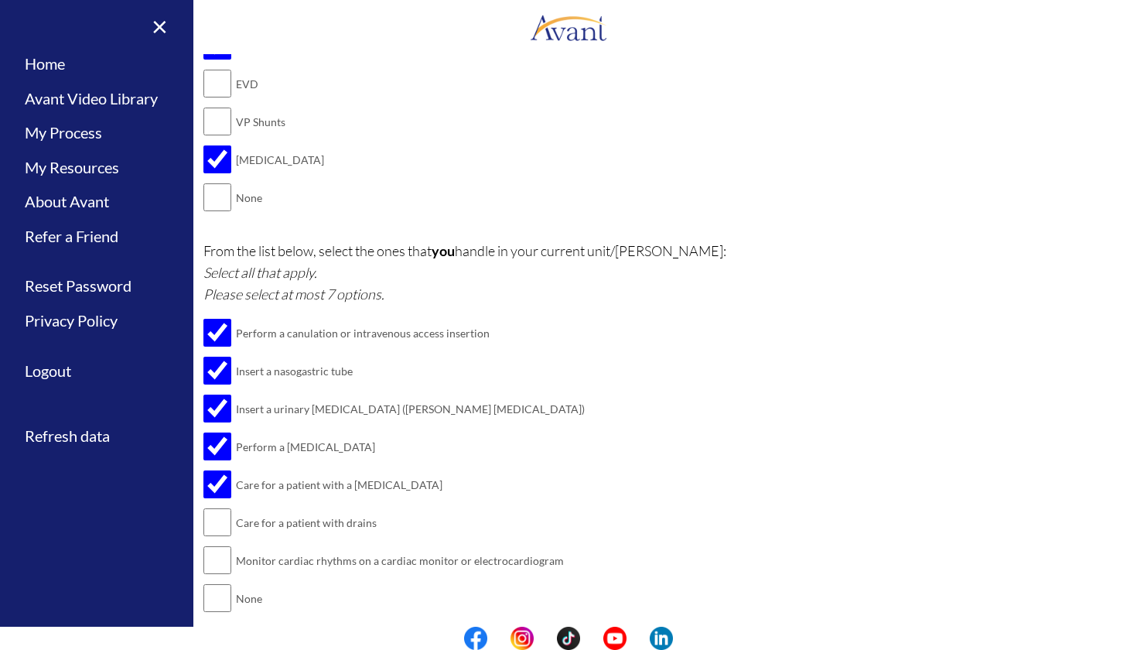
scroll to position [0, 0]
click at [206, 507] on input "checkbox" at bounding box center [217, 522] width 28 height 31
checkbox input "true"
click at [210, 544] on input "checkbox" at bounding box center [217, 559] width 28 height 31
checkbox input "true"
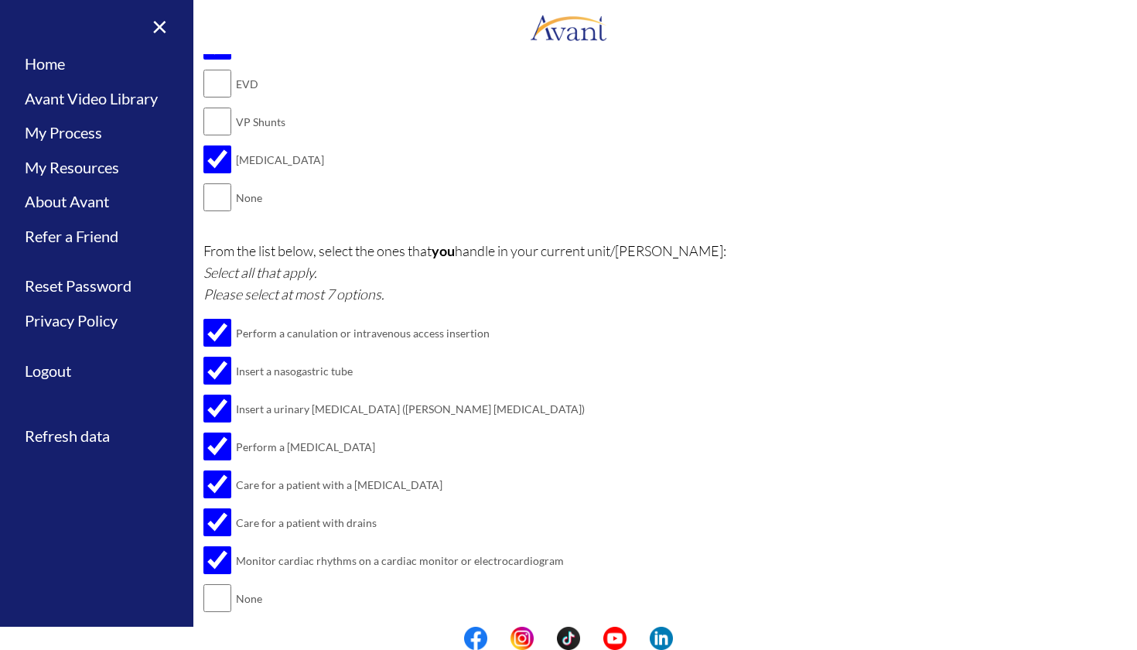
click at [606, 637] on button "Submit" at bounding box center [618, 649] width 93 height 25
